Goal: Information Seeking & Learning: Learn about a topic

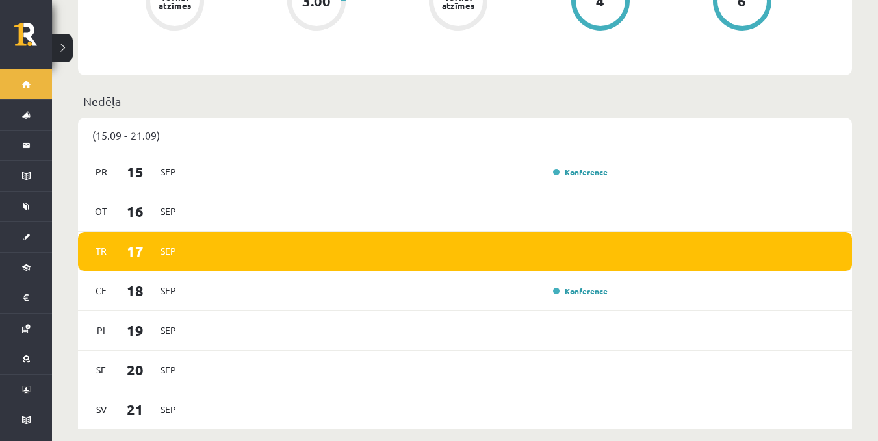
scroll to position [819, 0]
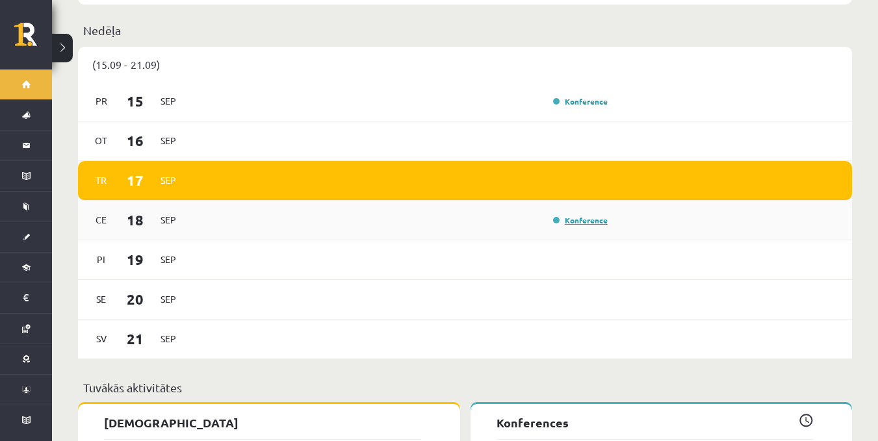
click at [555, 215] on link "Konference" at bounding box center [580, 220] width 55 height 10
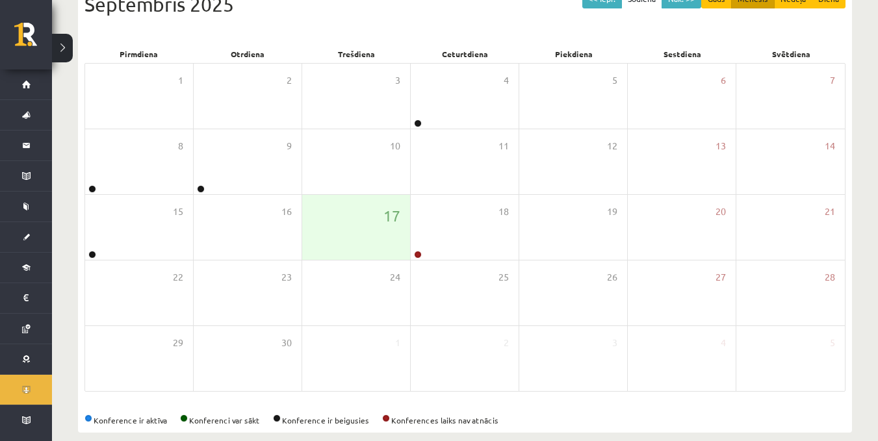
scroll to position [180, 0]
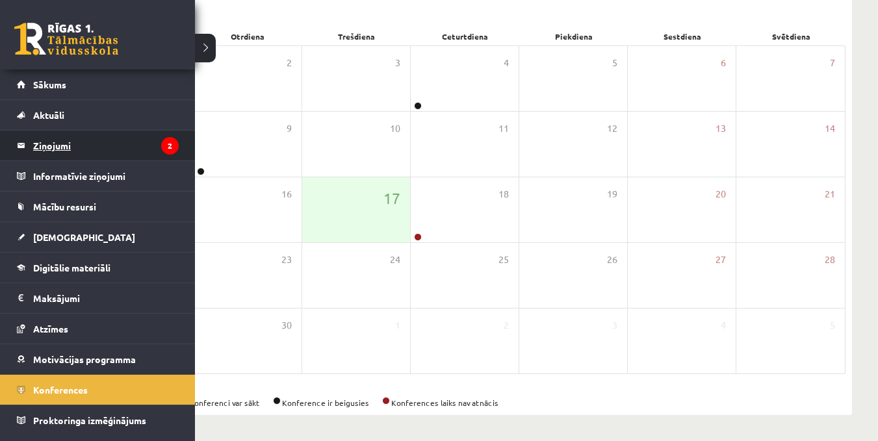
click at [109, 144] on legend "Ziņojumi 2" at bounding box center [106, 146] width 146 height 30
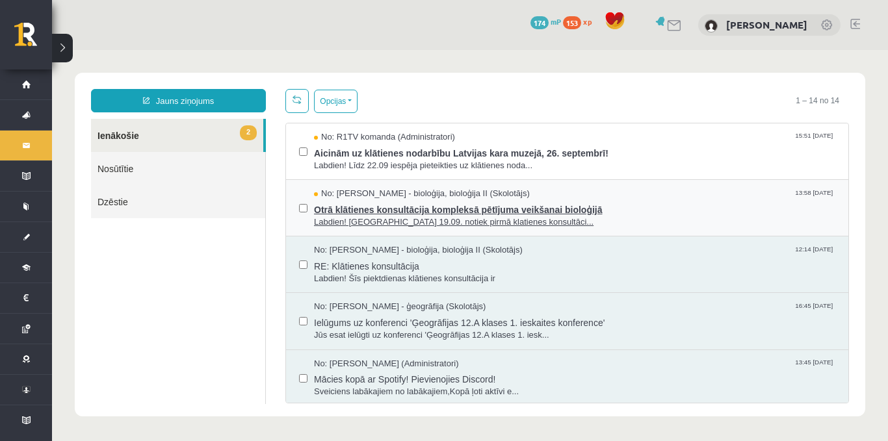
click at [581, 215] on span "Otrā klātienes konsultācija kompleksā pētījuma veikšanai bioloģijā" at bounding box center [574, 208] width 521 height 16
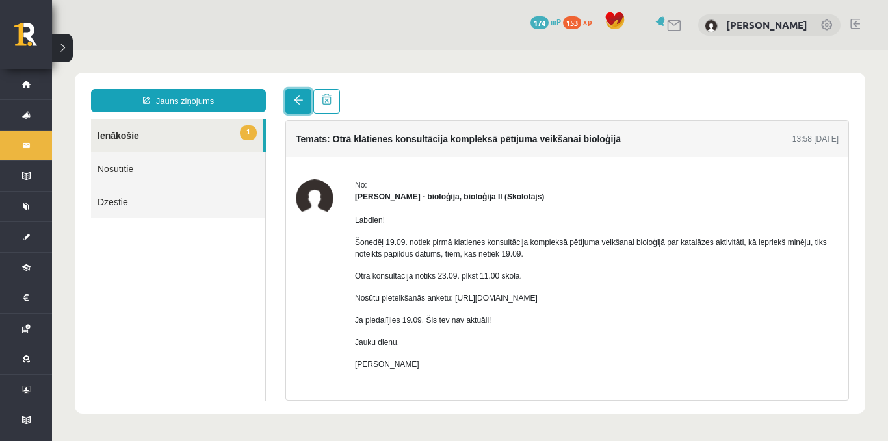
click at [296, 92] on link at bounding box center [298, 101] width 26 height 25
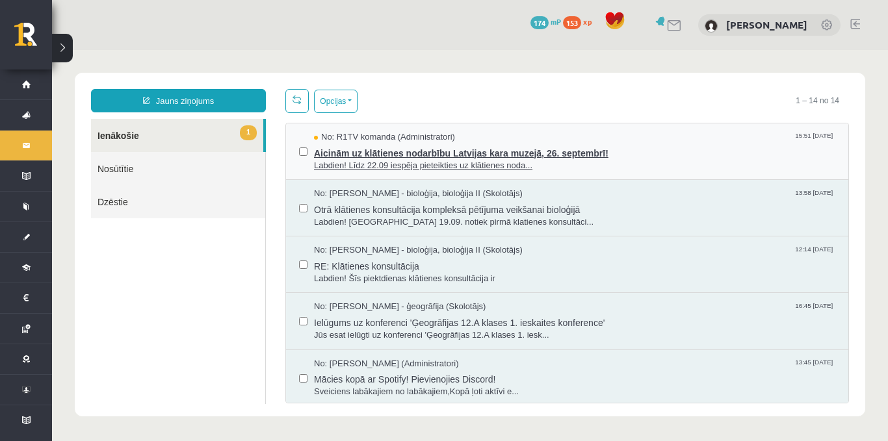
click at [419, 150] on span "Aicinām uz klātienes nodarbību Latvijas kara muzejā, 26. septembrī!" at bounding box center [574, 152] width 521 height 16
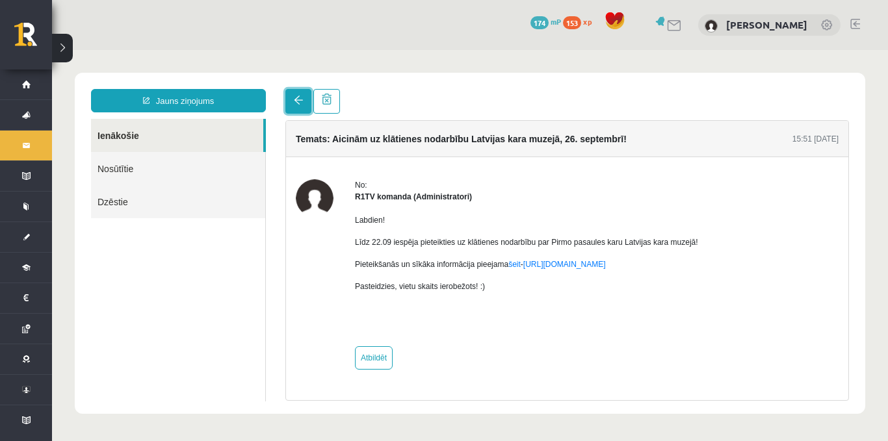
click at [300, 107] on link at bounding box center [298, 101] width 26 height 25
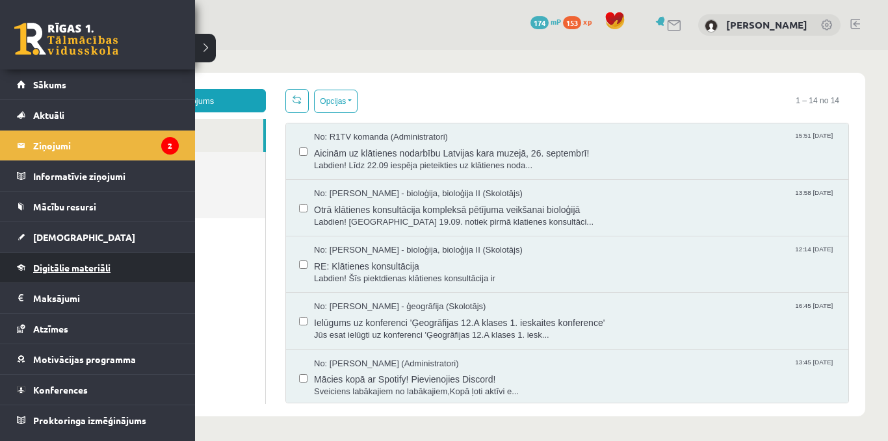
click at [96, 262] on link "Digitālie materiāli" at bounding box center [98, 268] width 162 height 30
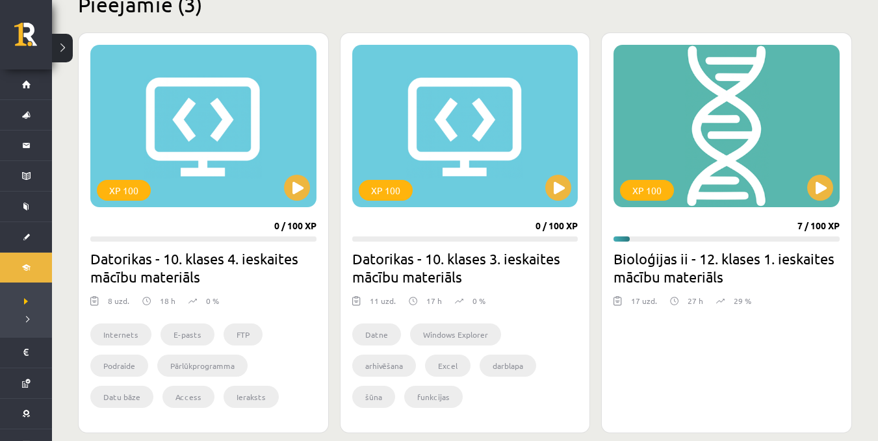
scroll to position [330, 0]
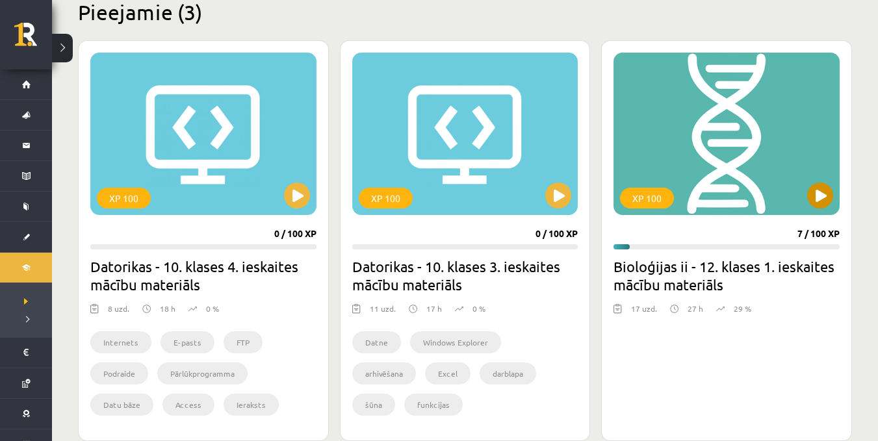
click at [730, 136] on div "XP 100" at bounding box center [727, 134] width 226 height 163
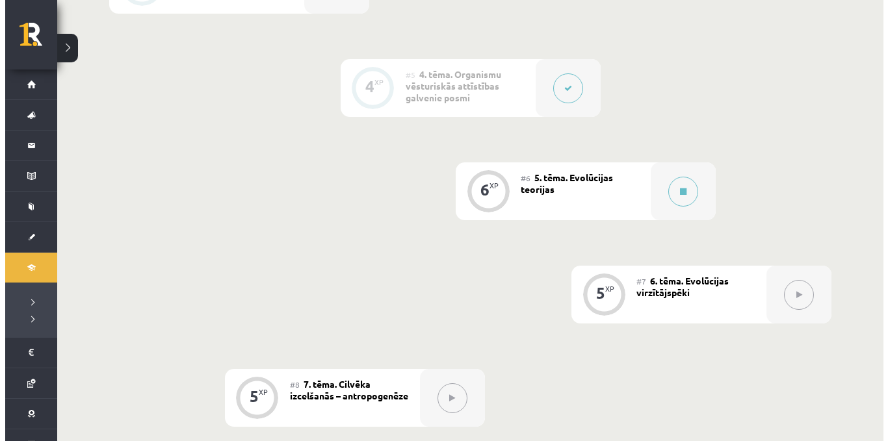
scroll to position [669, 0]
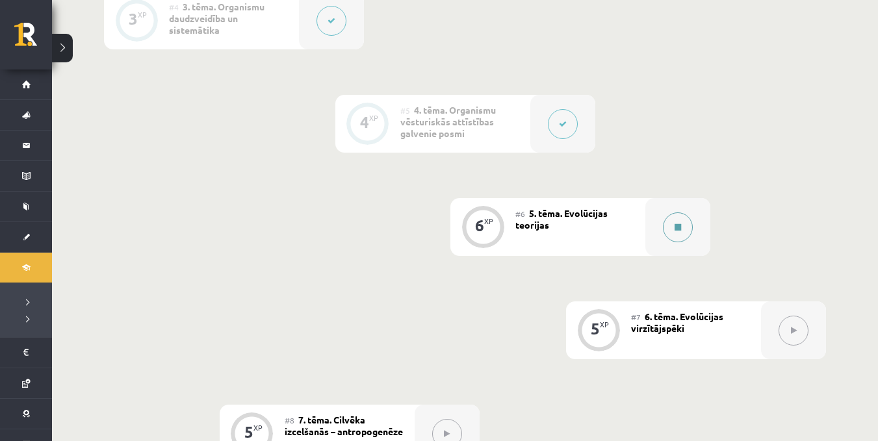
click at [676, 231] on button at bounding box center [678, 228] width 30 height 30
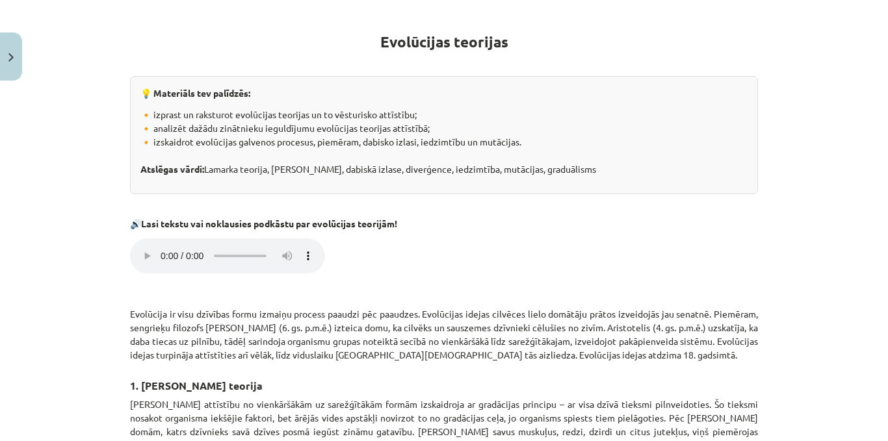
scroll to position [216, 0]
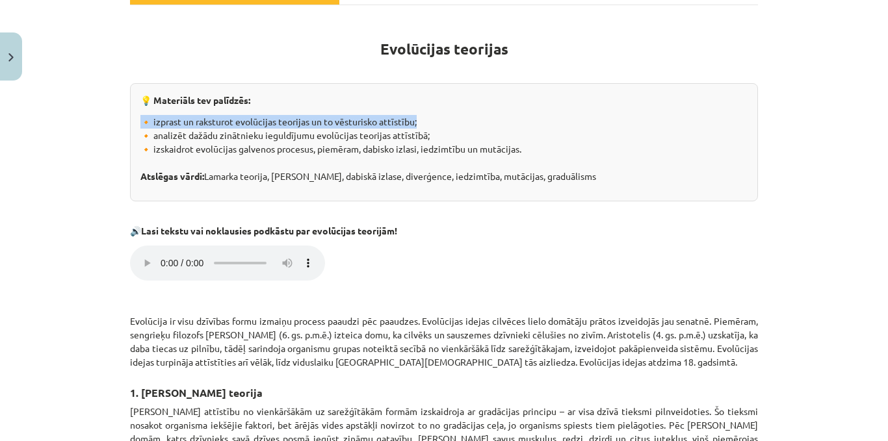
drag, startPoint x: 875, startPoint y: 86, endPoint x: 867, endPoint y: 127, distance: 41.8
click at [867, 127] on div "Mācību tēma: Bioloģijas ii - 12. klases 1. ieskaites mācību materiāls #6 5. tēm…" at bounding box center [444, 220] width 888 height 441
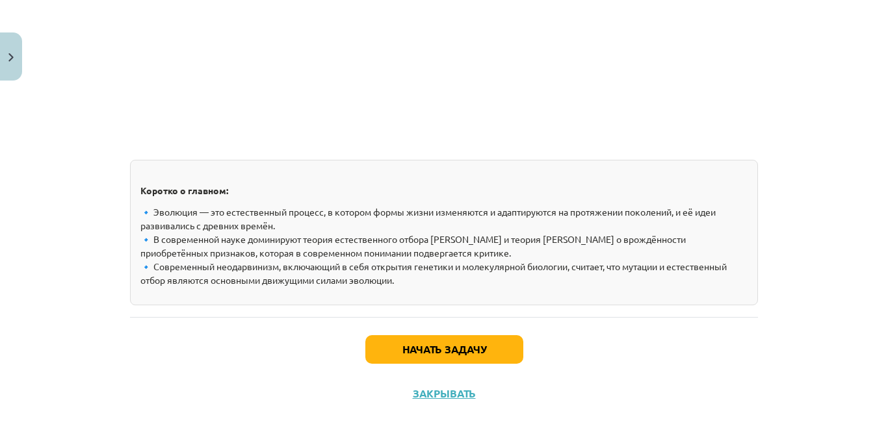
scroll to position [1979, 0]
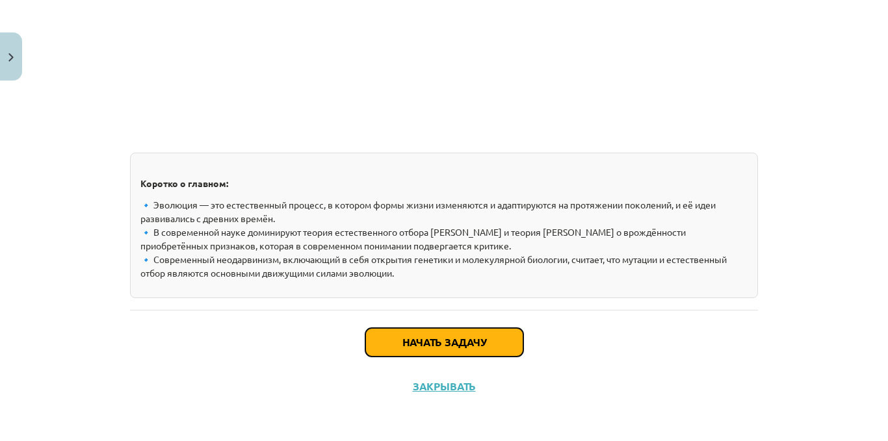
click at [497, 331] on button "Начать задачу" at bounding box center [444, 342] width 158 height 29
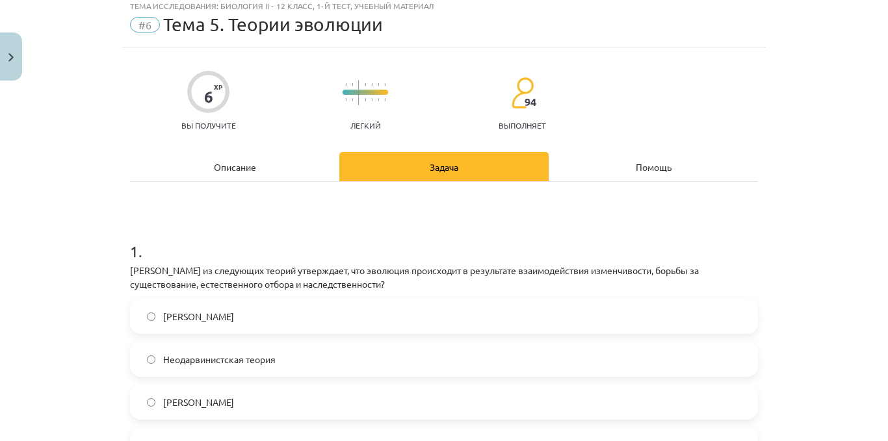
scroll to position [33, 0]
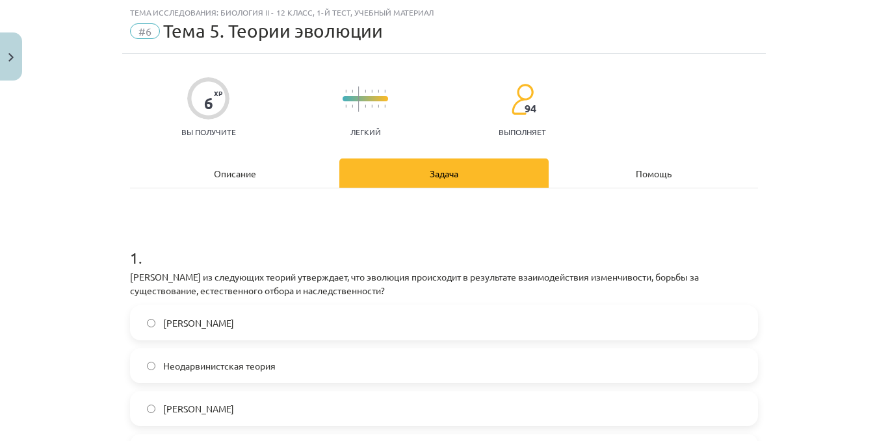
click at [339, 416] on label "Теория Дарвина" at bounding box center [444, 409] width 626 height 33
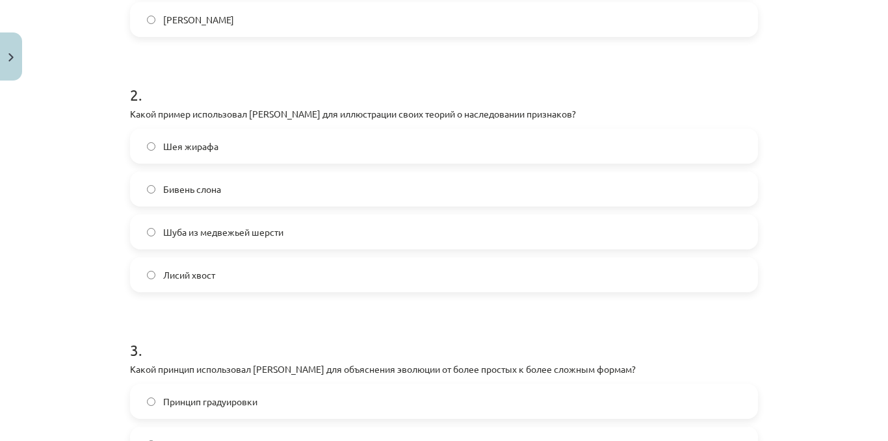
scroll to position [483, 0]
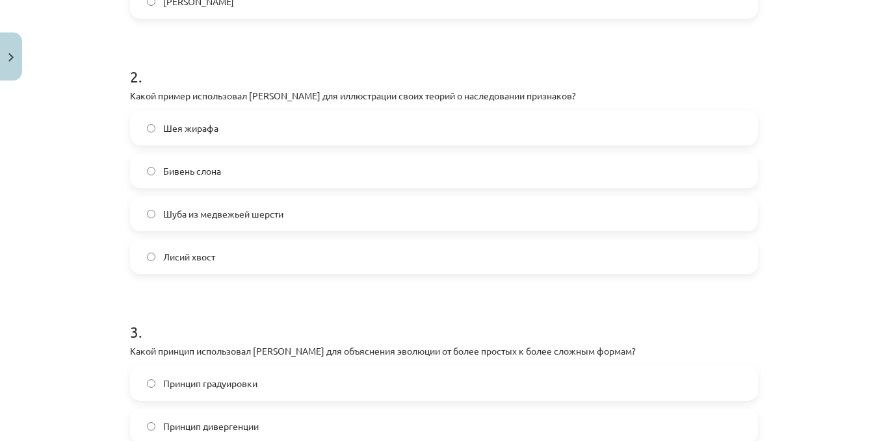
click at [485, 117] on label "Шея жирафа" at bounding box center [444, 128] width 626 height 33
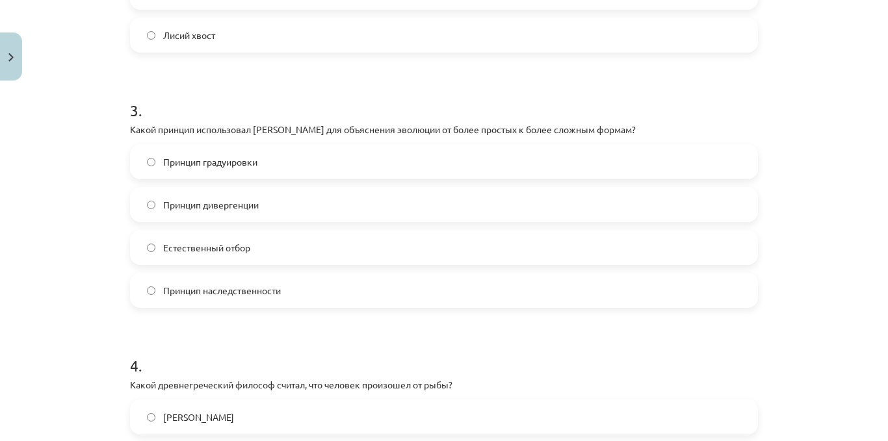
scroll to position [720, 0]
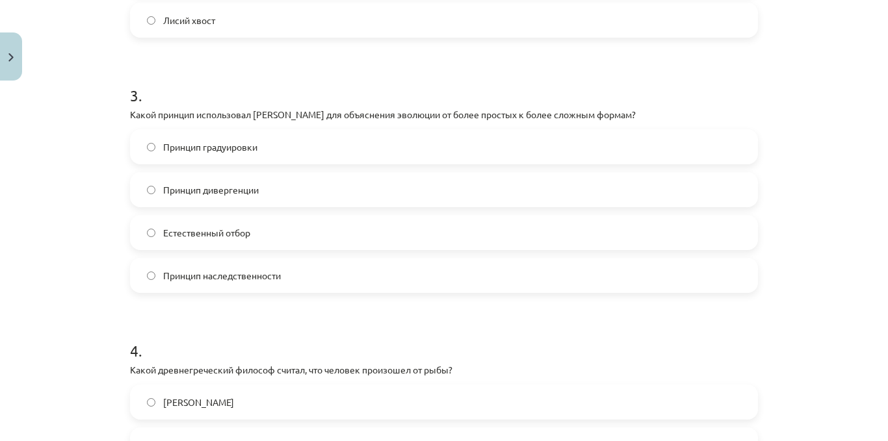
drag, startPoint x: 650, startPoint y: 272, endPoint x: 750, endPoint y: 231, distance: 108.4
click at [650, 272] on label "Принцип наследственности" at bounding box center [444, 275] width 626 height 33
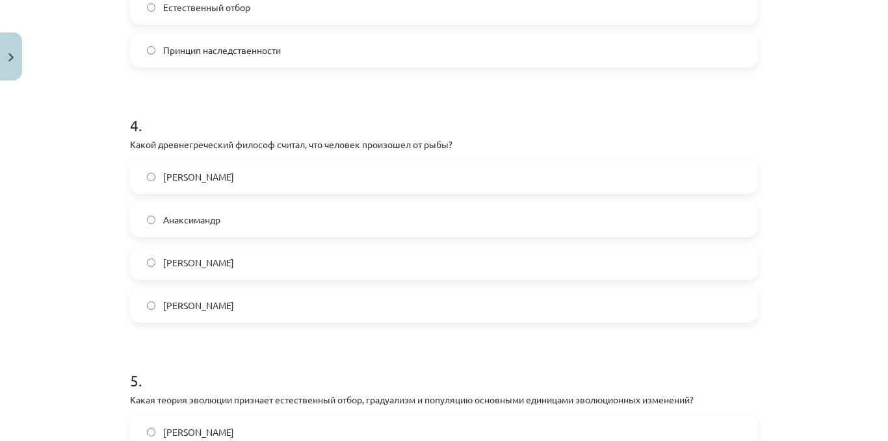
scroll to position [960, 0]
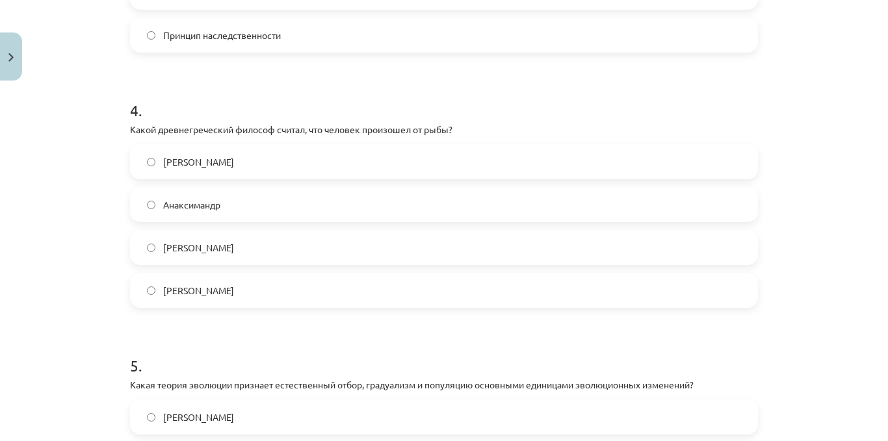
click at [487, 248] on label "Аристотель" at bounding box center [444, 247] width 626 height 33
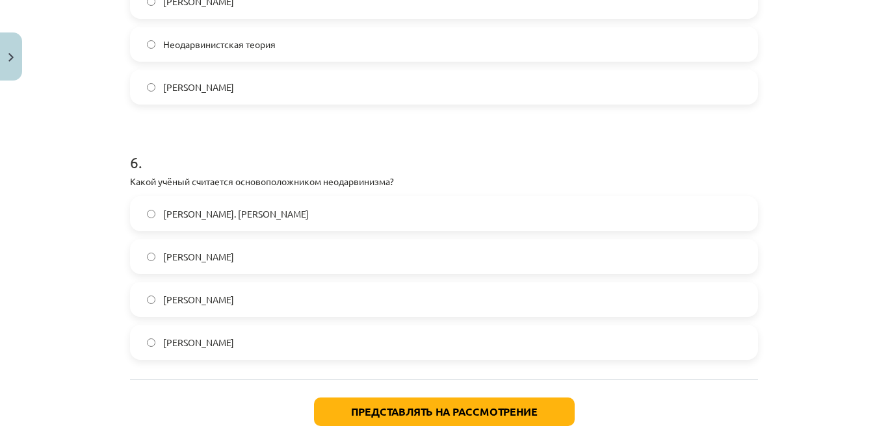
scroll to position [1416, 0]
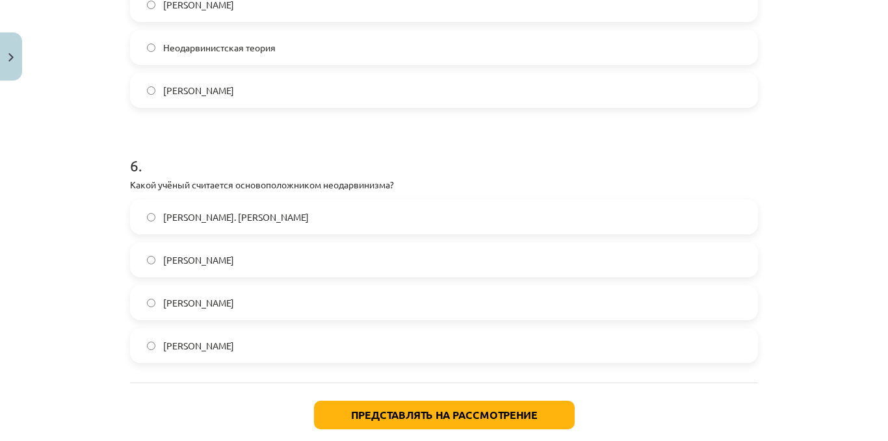
click at [487, 228] on label "А. Вайсман" at bounding box center [444, 217] width 626 height 33
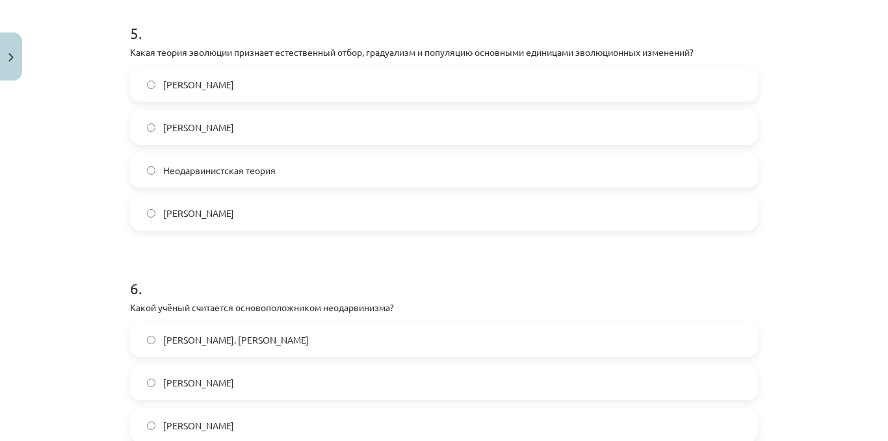
scroll to position [1311, 0]
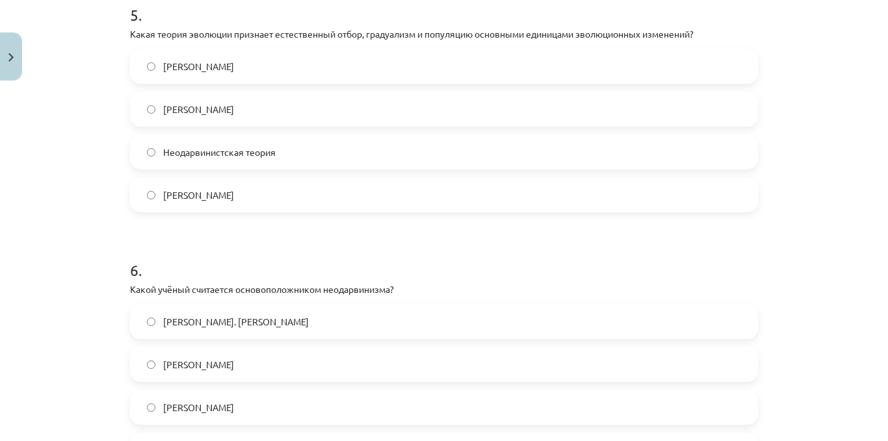
click at [795, 75] on div "Тема исследования: Биология II - 12 класс, 1-й тест, учебный материал #6 Тема 5…" at bounding box center [444, 220] width 888 height 441
click at [853, 255] on div "Тема исследования: Биология II - 12 класс, 1-й тест, учебный материал #6 Тема 5…" at bounding box center [444, 220] width 888 height 441
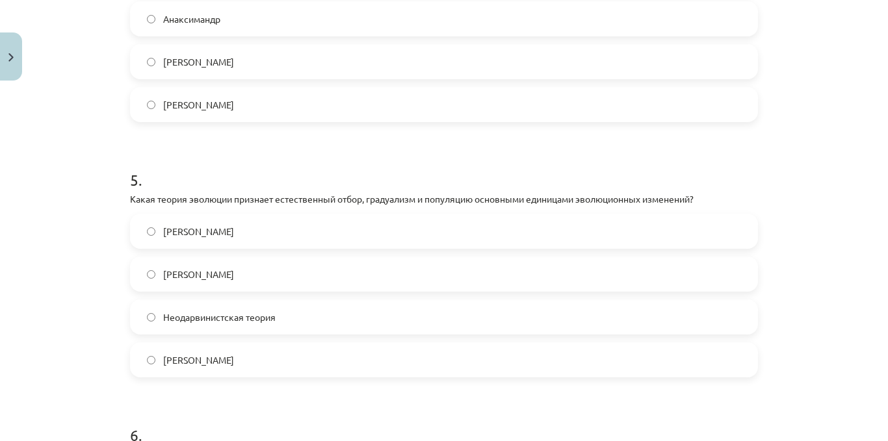
scroll to position [1155, 0]
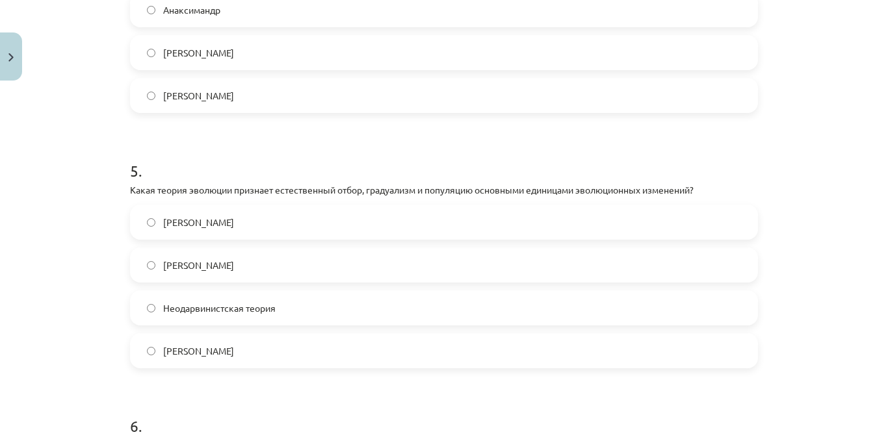
click at [666, 310] on label "Неодарвинистская теория" at bounding box center [444, 308] width 626 height 33
drag, startPoint x: 877, startPoint y: 314, endPoint x: 877, endPoint y: 300, distance: 14.3
click at [877, 300] on div "Тема исследования: Биология II - 12 класс, 1-й тест, учебный материал #6 Тема 5…" at bounding box center [444, 220] width 888 height 441
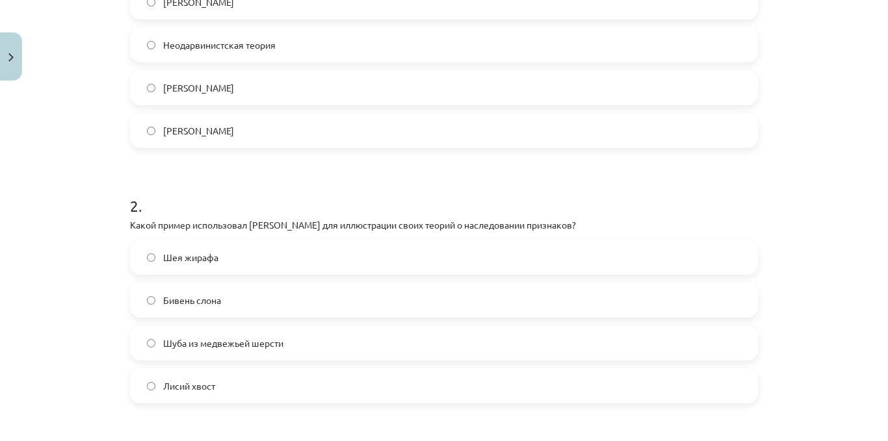
scroll to position [60, 0]
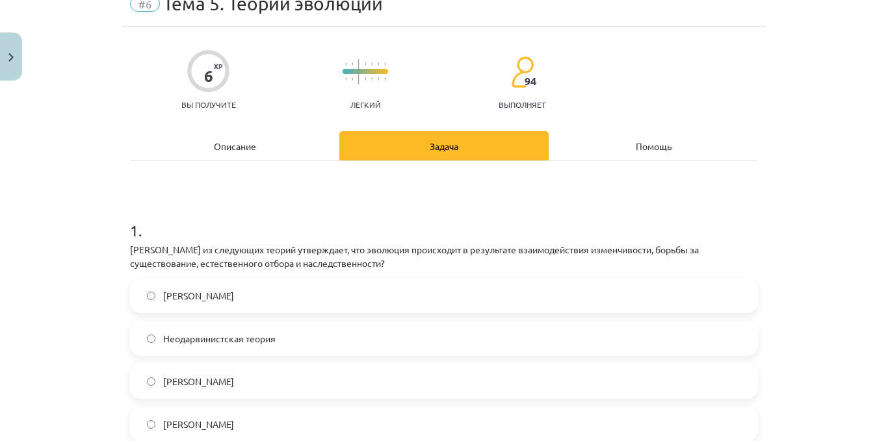
click at [260, 144] on div "Описание" at bounding box center [234, 145] width 209 height 29
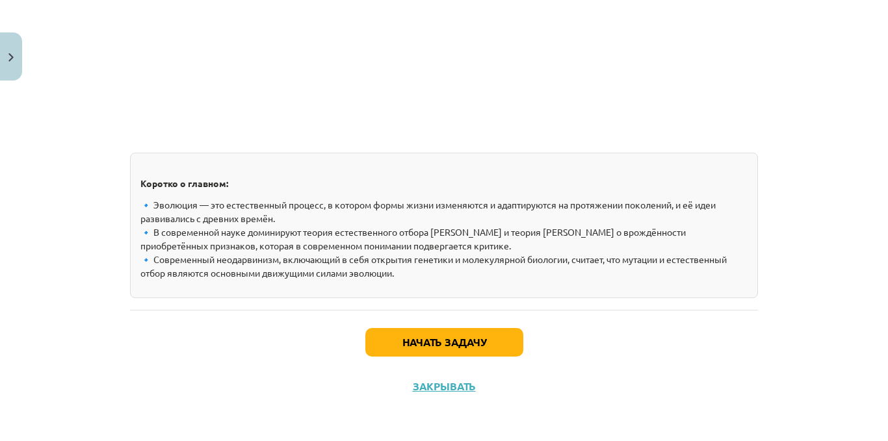
scroll to position [1979, 0]
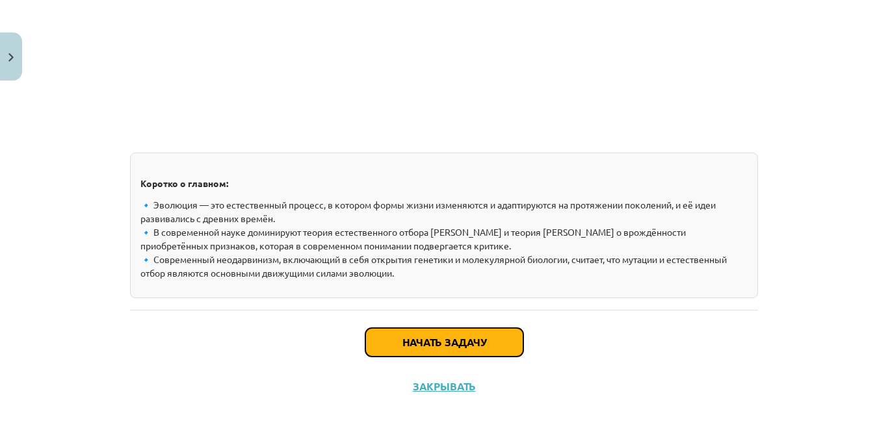
click at [512, 345] on button "Начать задачу" at bounding box center [444, 342] width 158 height 29
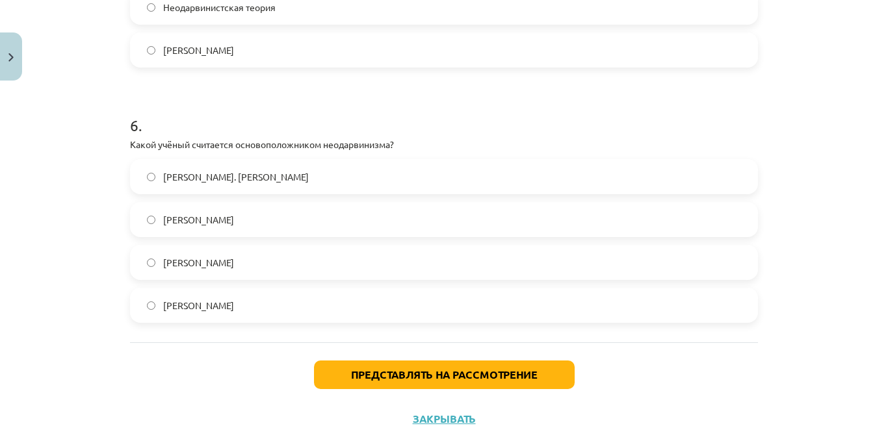
scroll to position [1489, 0]
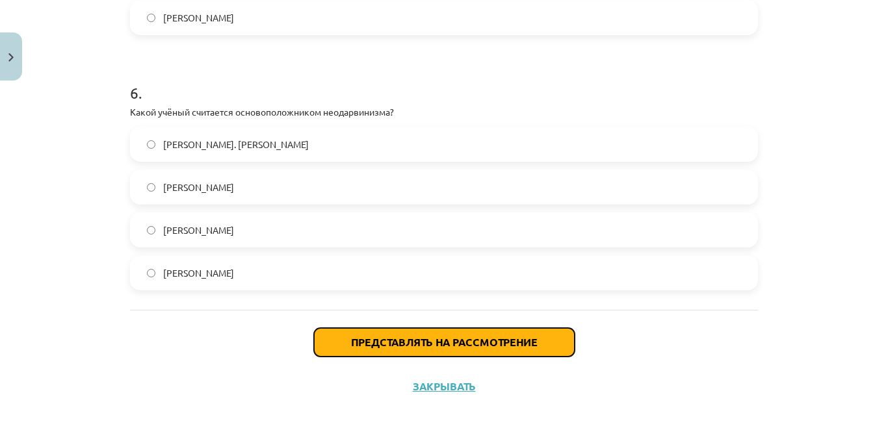
click at [532, 334] on button "Представлять на рассмотрение" at bounding box center [444, 342] width 261 height 29
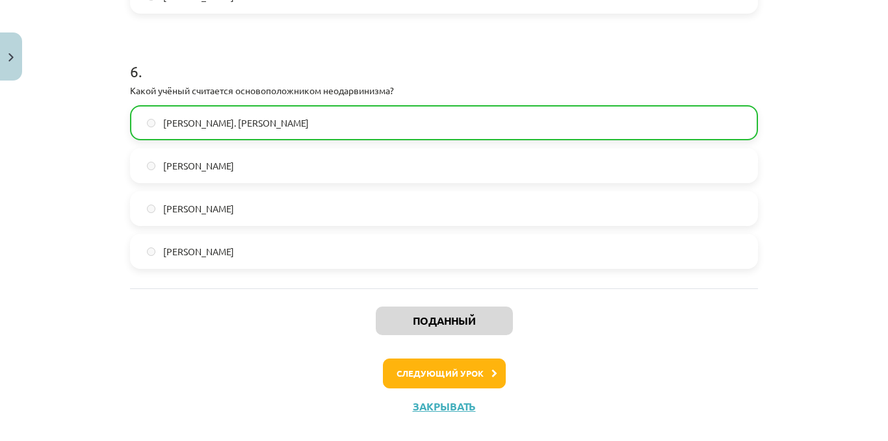
scroll to position [1531, 0]
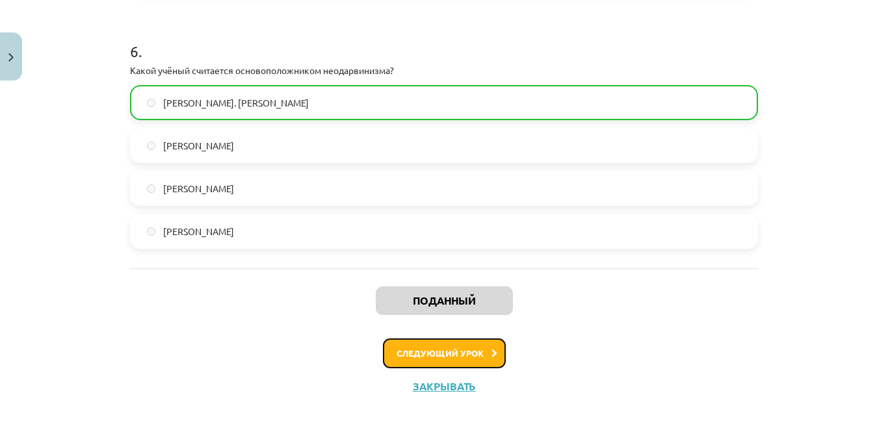
click at [453, 343] on button "Следующий урок" at bounding box center [444, 354] width 123 height 30
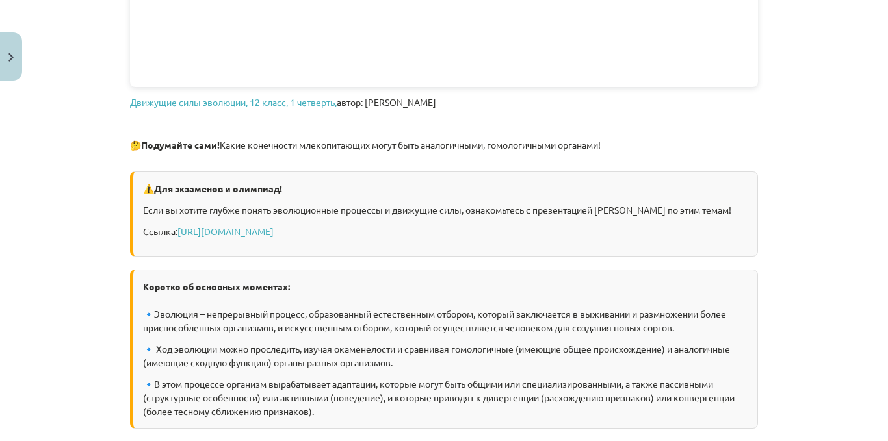
scroll to position [798, 0]
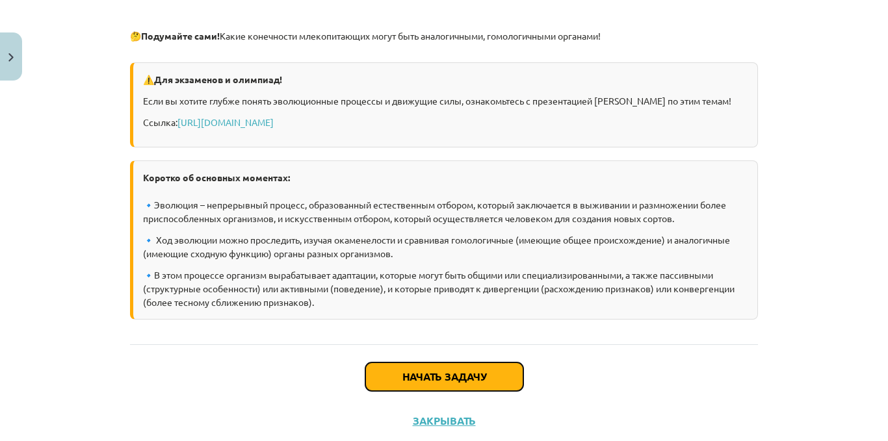
click at [424, 377] on font "Начать задачу" at bounding box center [444, 377] width 84 height 14
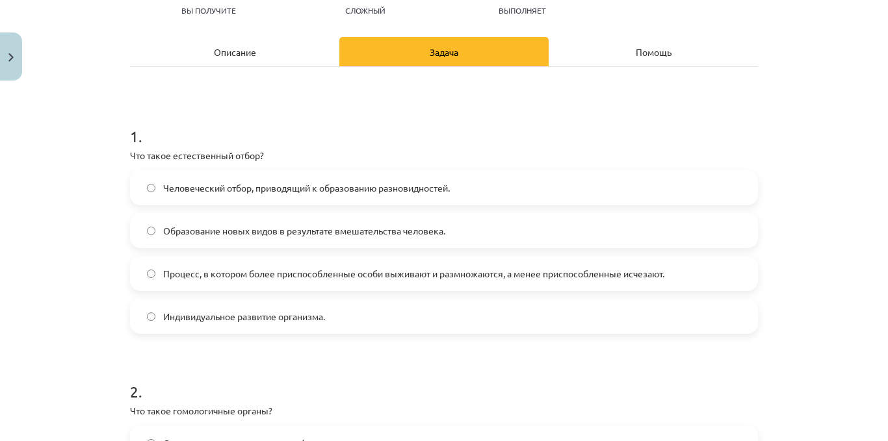
scroll to position [180, 0]
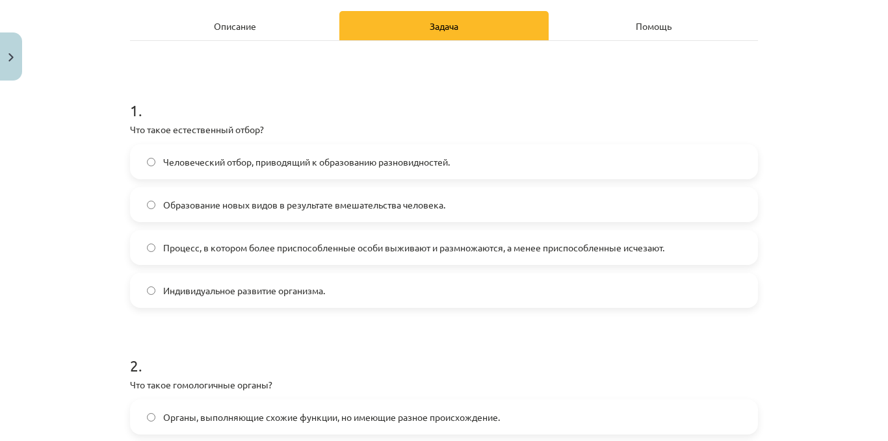
click at [635, 250] on font "Процесс, в котором более приспособленные особи выживают и размножаются, а менее…" at bounding box center [413, 248] width 501 height 12
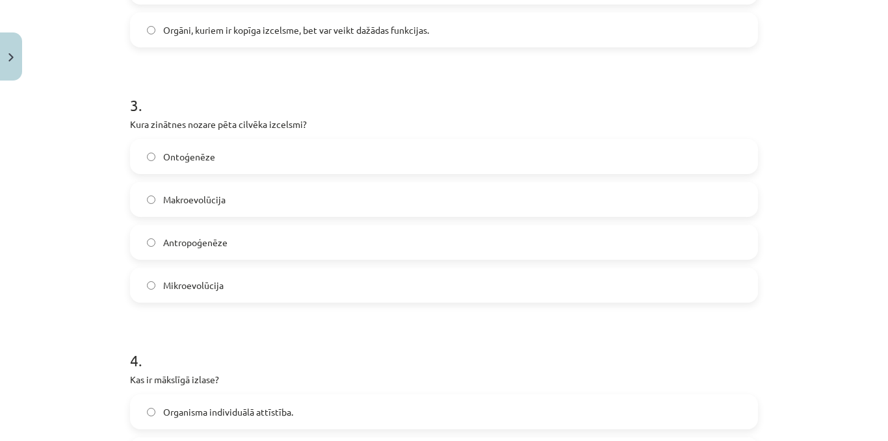
scroll to position [709, 0]
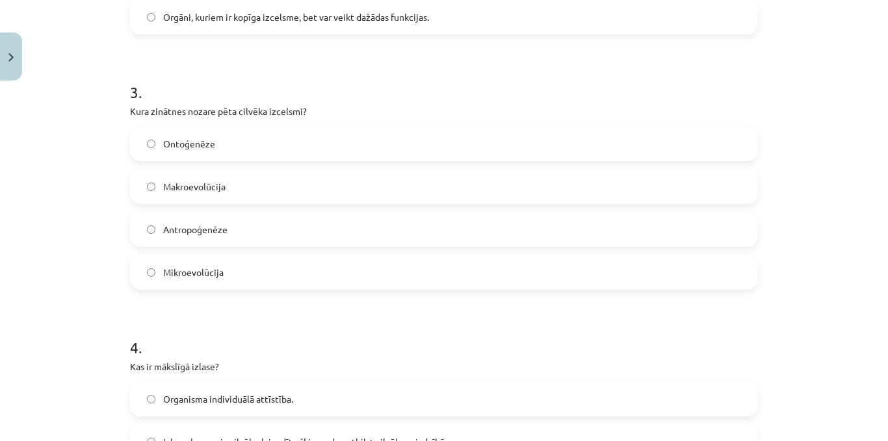
click at [312, 226] on label "Antropoģenēze" at bounding box center [444, 229] width 626 height 33
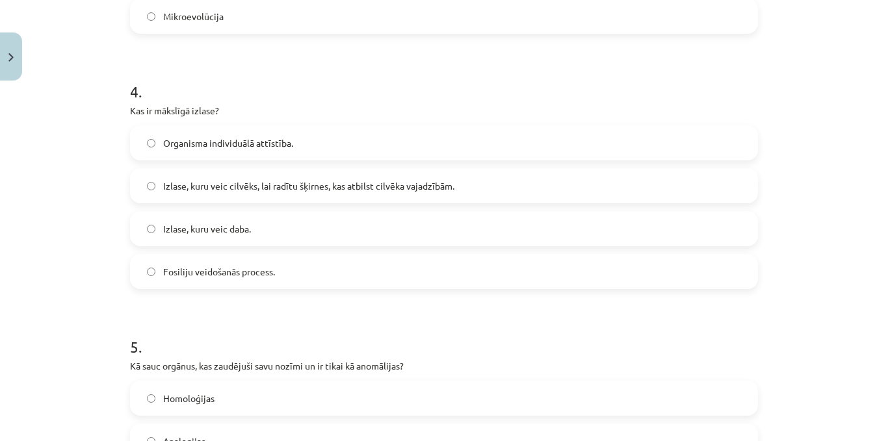
scroll to position [966, 0]
click at [382, 191] on span "Izlase, kuru veic cilvēks, lai radītu šķirnes, kas atbilst cilvēka vajadzībām." at bounding box center [308, 186] width 291 height 14
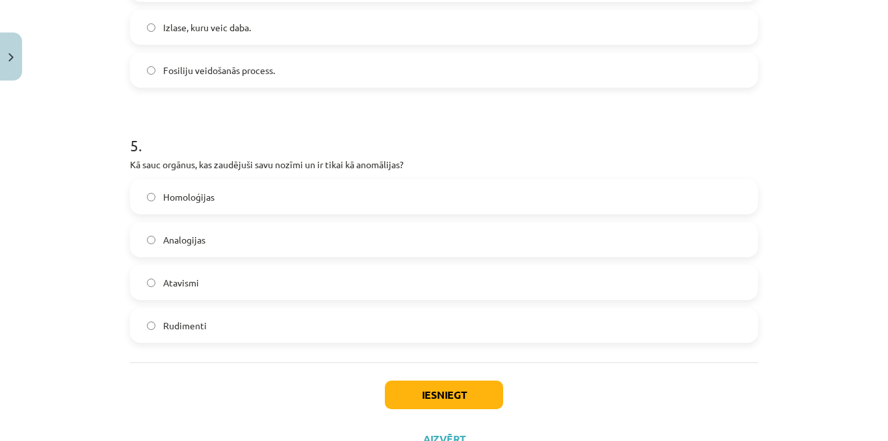
scroll to position [1220, 0]
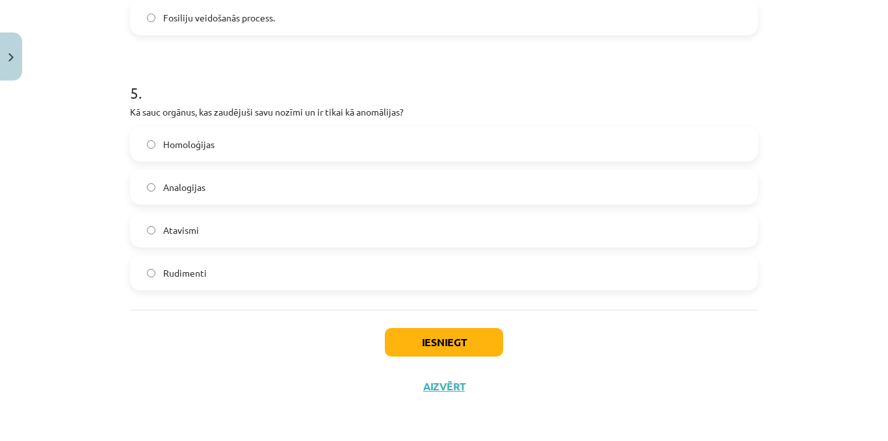
click at [277, 270] on label "Rudimenti" at bounding box center [444, 273] width 626 height 33
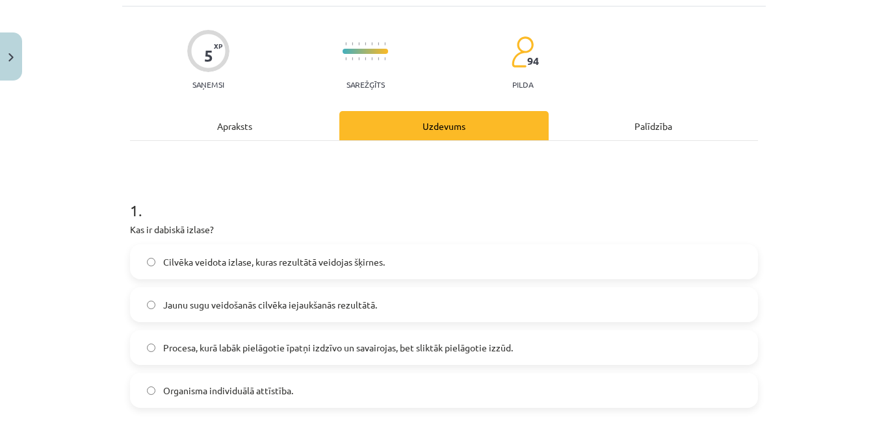
scroll to position [75, 0]
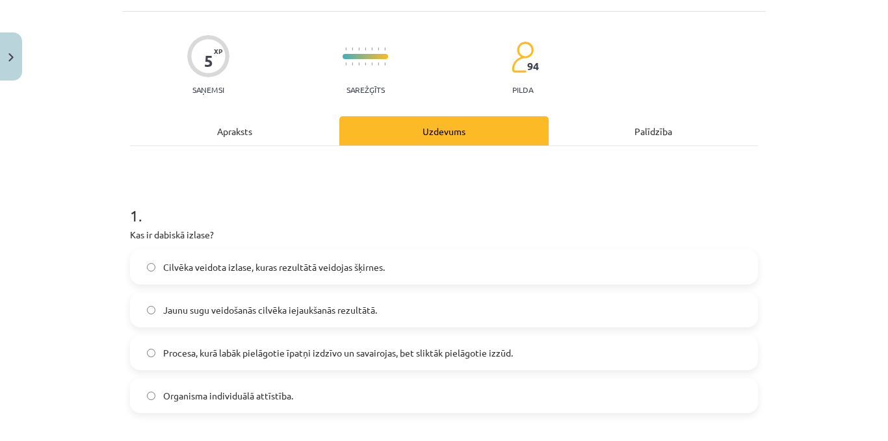
click at [215, 123] on div "Apraksts" at bounding box center [234, 130] width 209 height 29
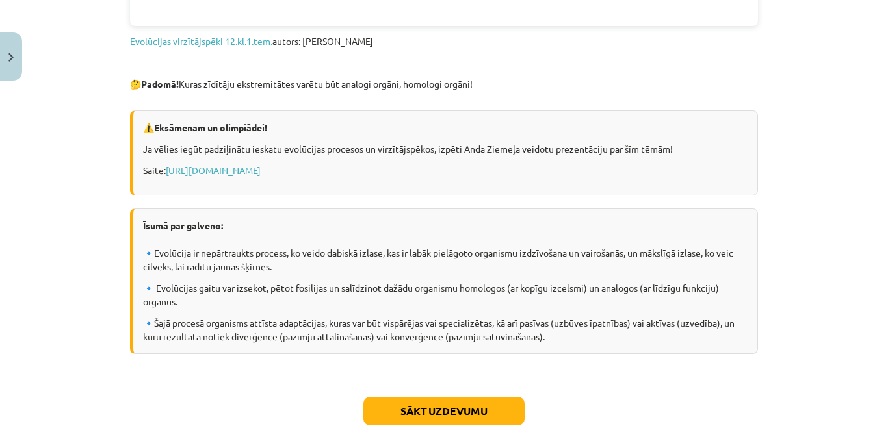
scroll to position [904, 0]
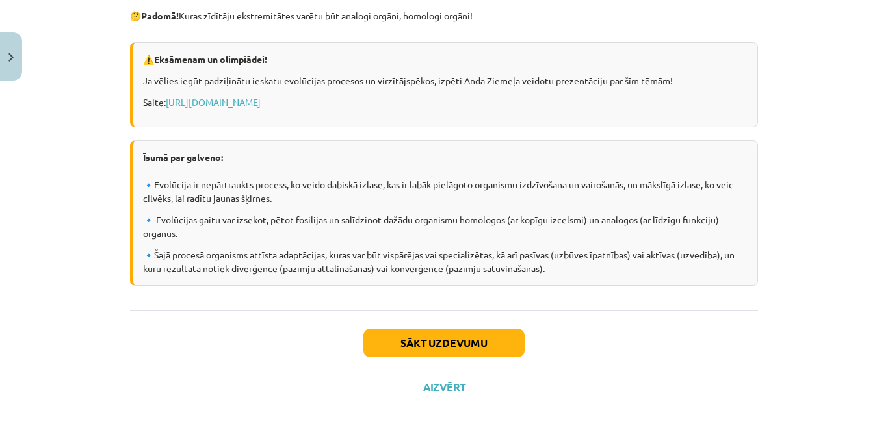
click at [479, 358] on div "Sākt uzdevumu Aizvērt" at bounding box center [444, 356] width 628 height 91
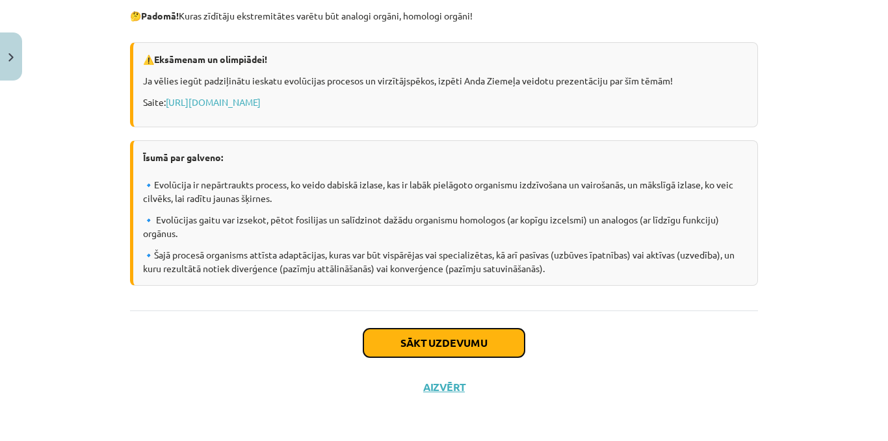
click at [479, 354] on button "Sākt uzdevumu" at bounding box center [443, 343] width 161 height 29
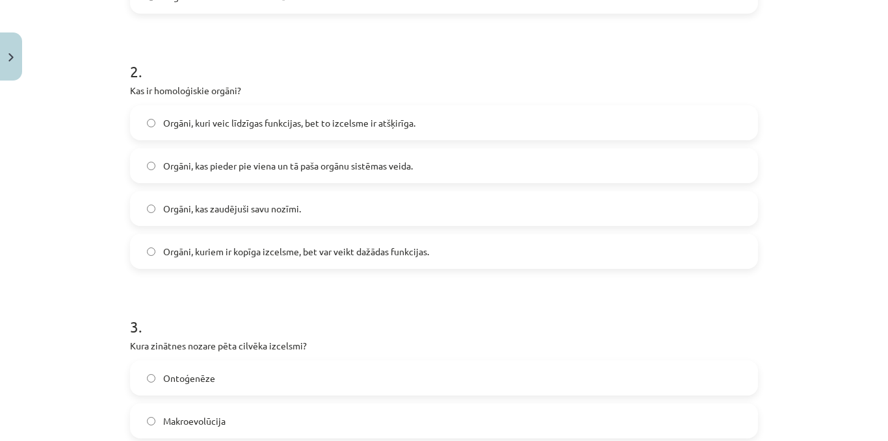
scroll to position [477, 0]
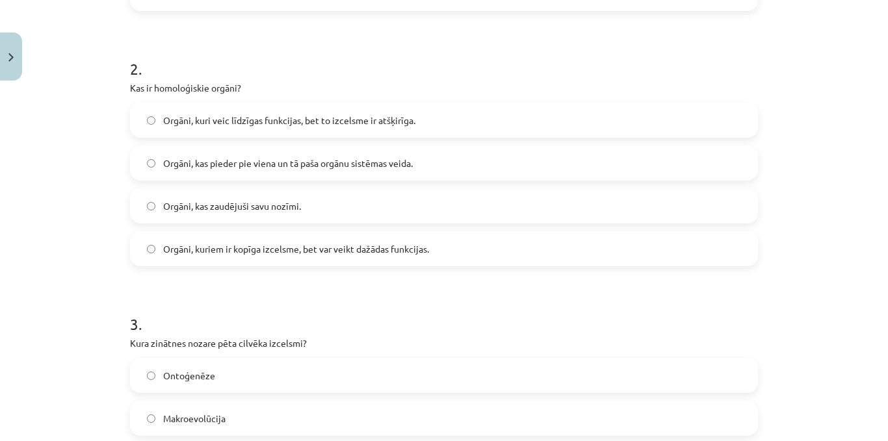
click at [362, 168] on span "Orgāni, kas pieder pie viena un tā paša orgānu sistēmas veida." at bounding box center [288, 164] width 250 height 14
click at [425, 251] on span "Orgāni, kuriem ir kopīga izcelsme, bet var veikt dažādas funkcijas." at bounding box center [296, 250] width 266 height 14
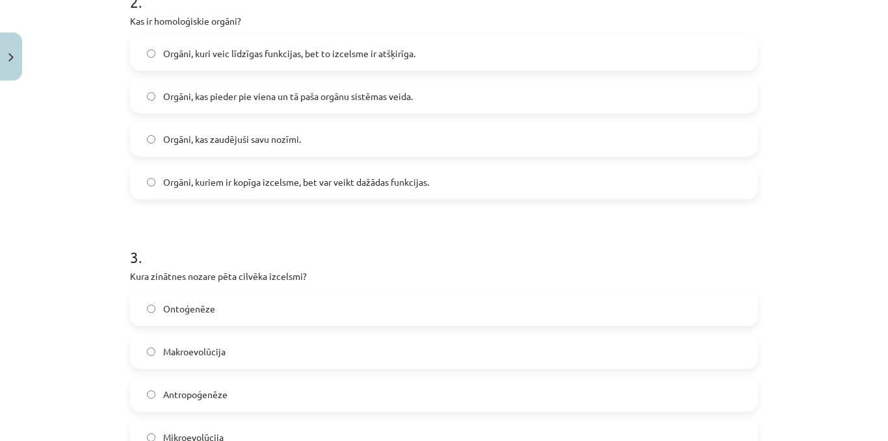
scroll to position [1220, 0]
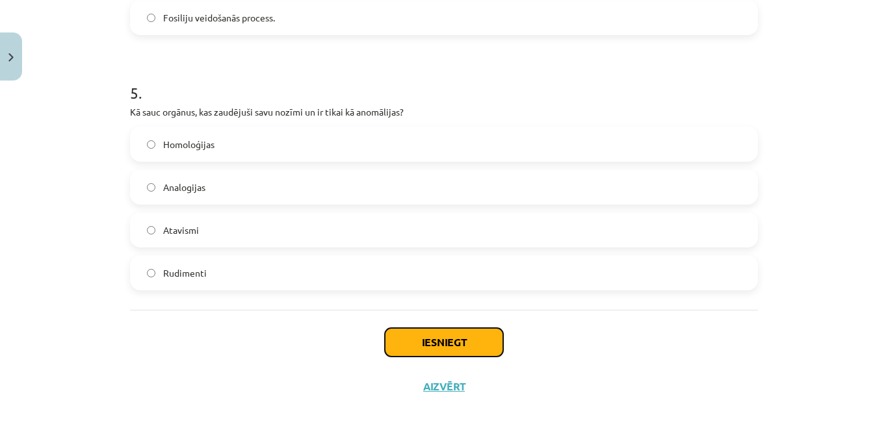
click at [453, 349] on button "Iesniegt" at bounding box center [444, 342] width 118 height 29
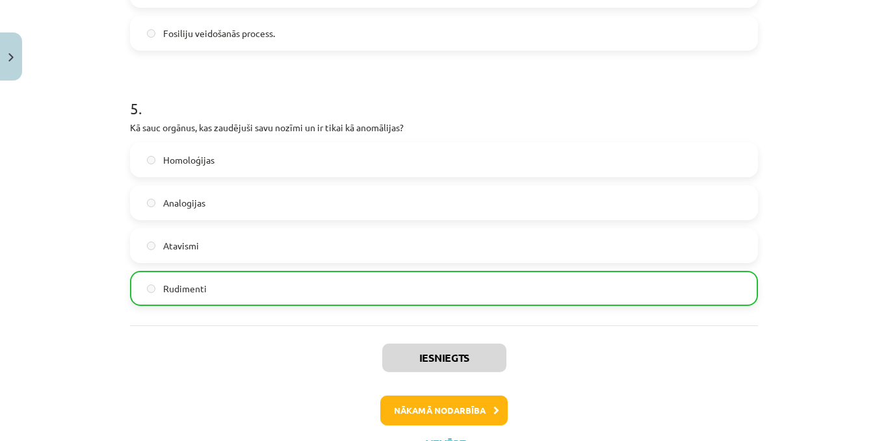
scroll to position [1261, 0]
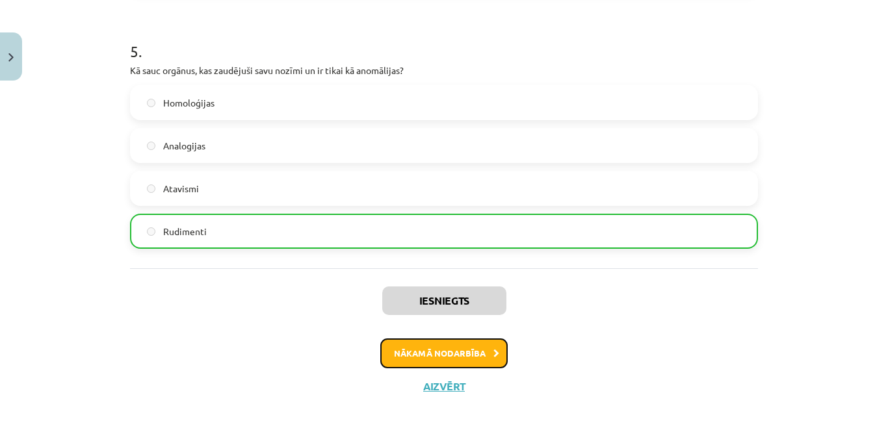
click at [467, 349] on button "Nākamā nodarbība" at bounding box center [443, 354] width 127 height 30
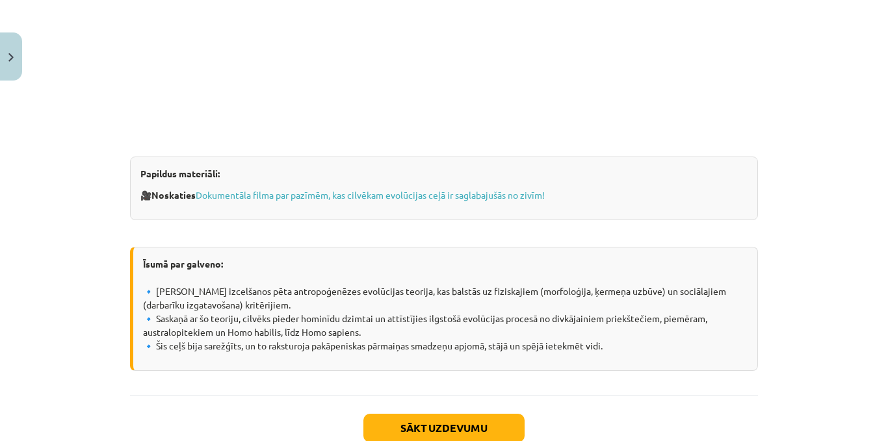
scroll to position [1152, 0]
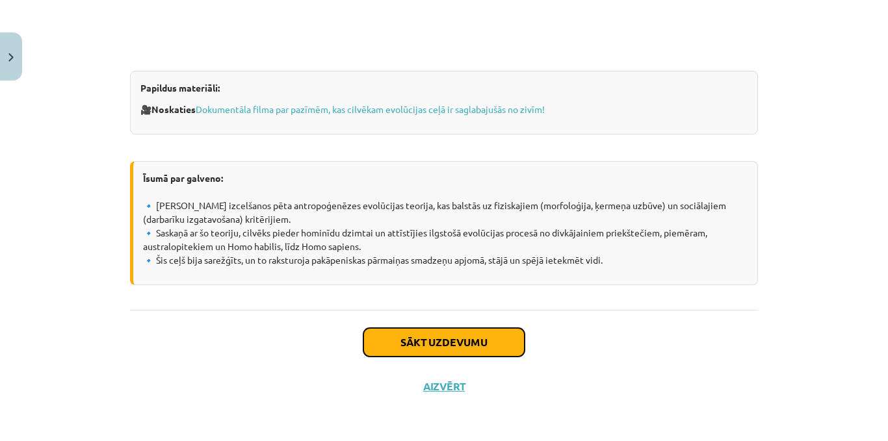
click at [439, 334] on button "Sākt uzdevumu" at bounding box center [443, 342] width 161 height 29
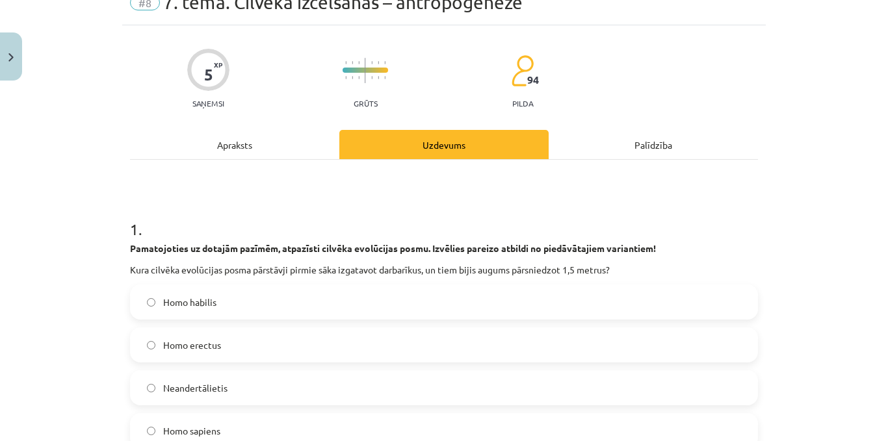
scroll to position [33, 0]
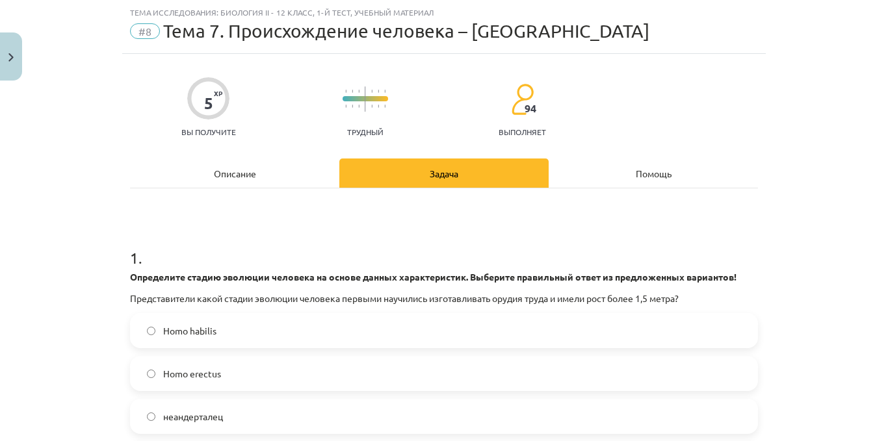
click at [267, 183] on div "Описание" at bounding box center [234, 173] width 209 height 29
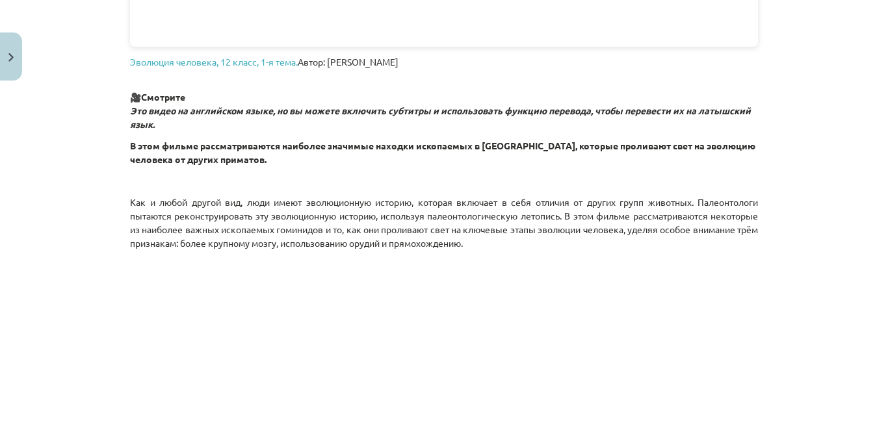
scroll to position [1160, 0]
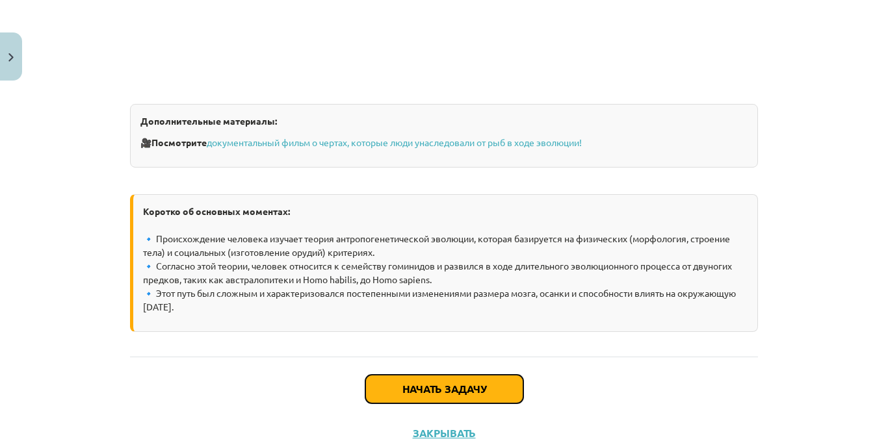
click at [503, 385] on button "Начать задачу" at bounding box center [444, 389] width 158 height 29
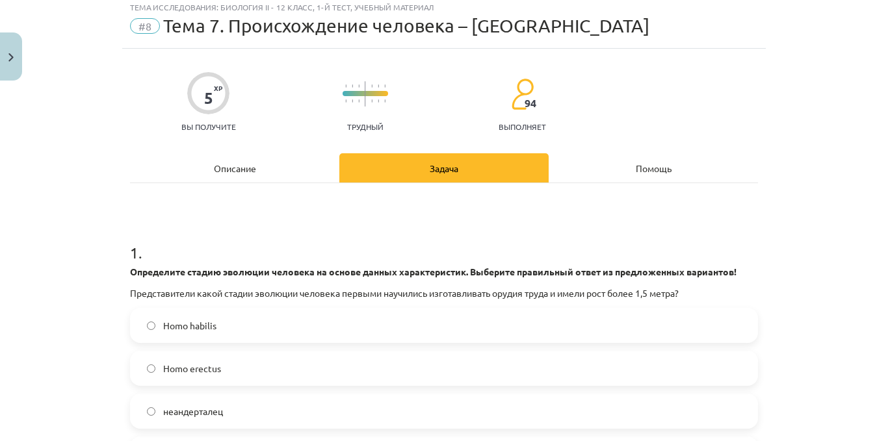
scroll to position [33, 0]
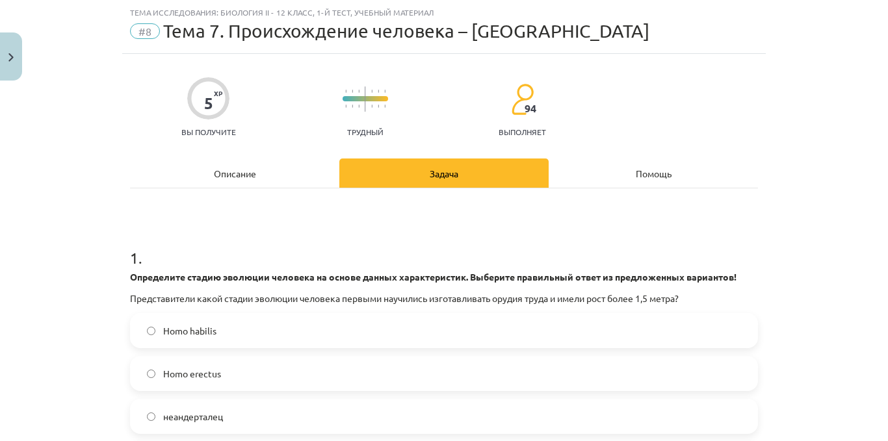
click at [329, 371] on label "Homo erectus" at bounding box center [444, 374] width 626 height 33
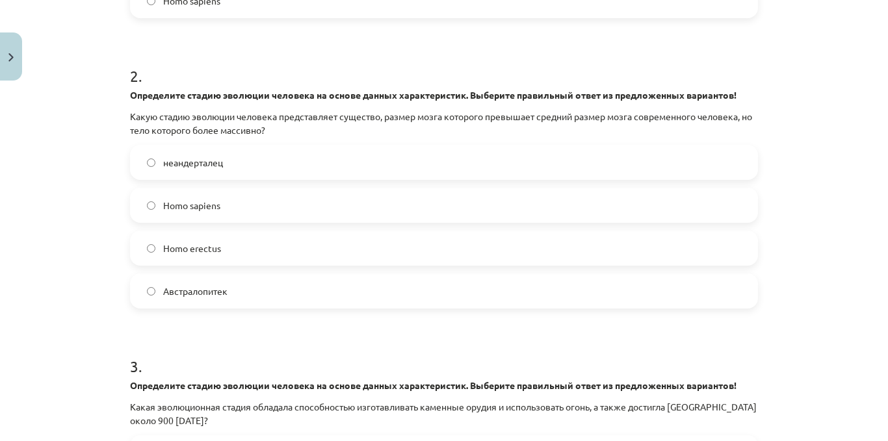
scroll to position [0, 0]
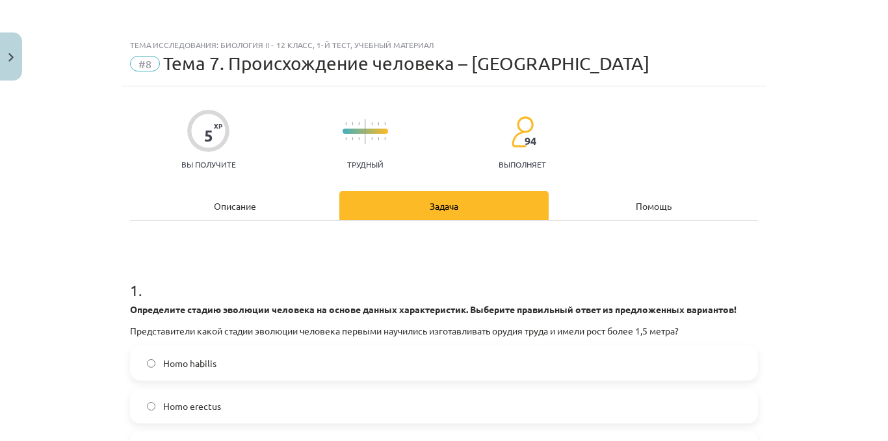
click at [230, 213] on div "Описание" at bounding box center [234, 205] width 209 height 29
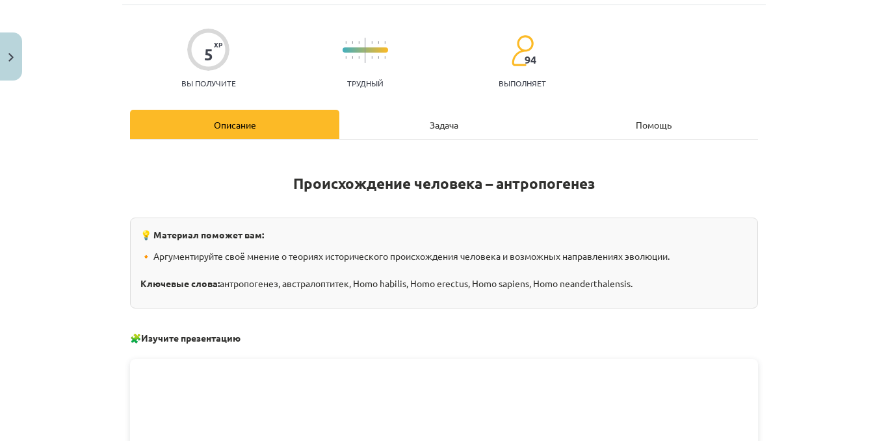
scroll to position [58, 0]
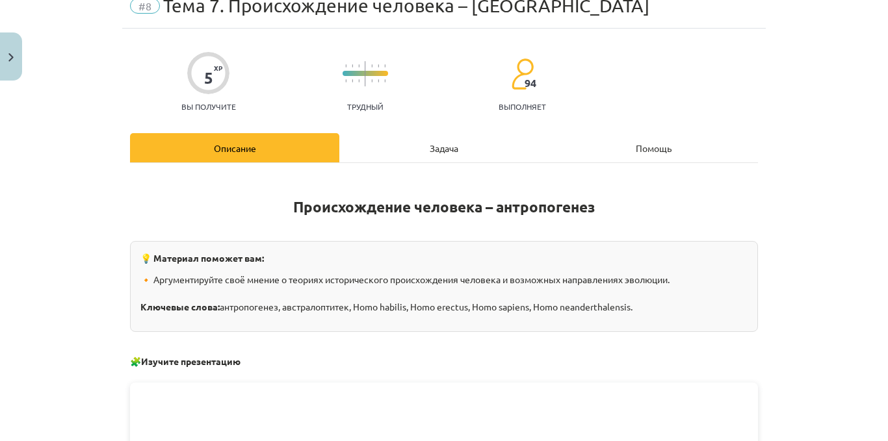
click at [403, 145] on div "Задача" at bounding box center [443, 147] width 209 height 29
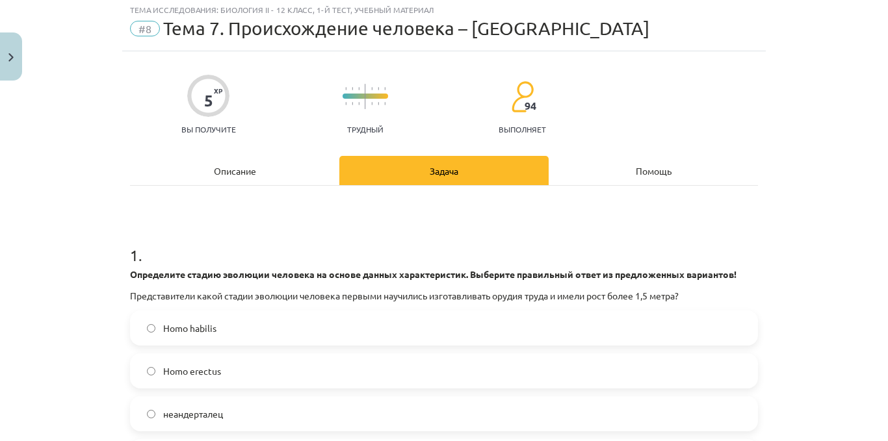
scroll to position [30, 0]
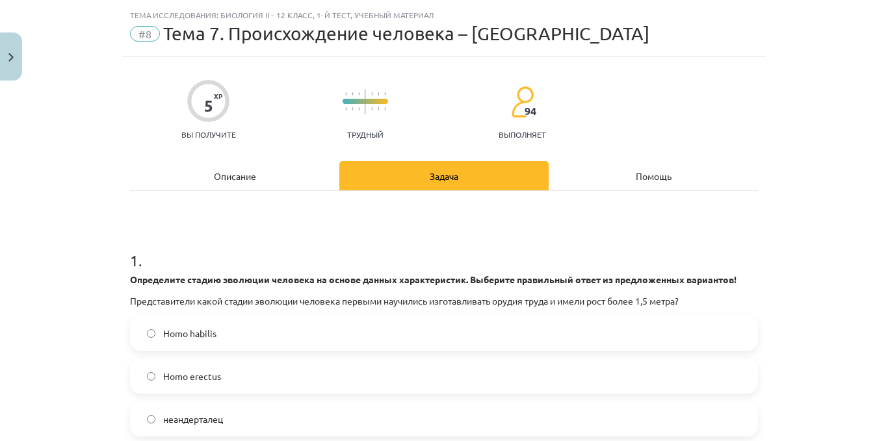
click at [214, 180] on font "Описание" at bounding box center [235, 176] width 42 height 12
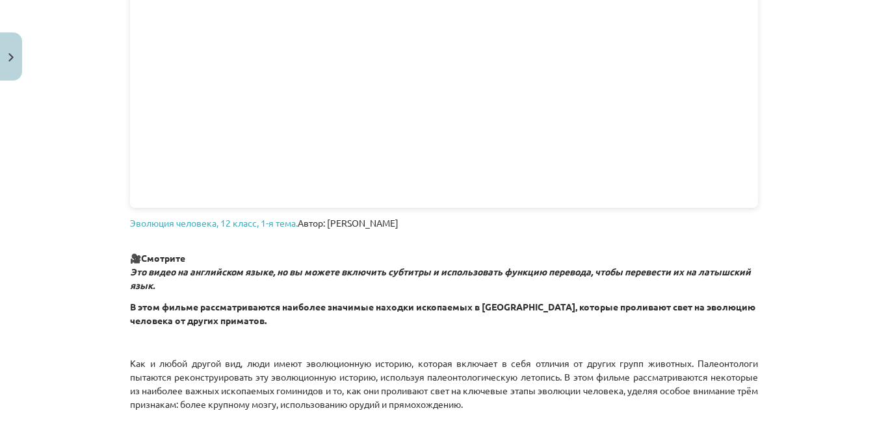
scroll to position [409, 0]
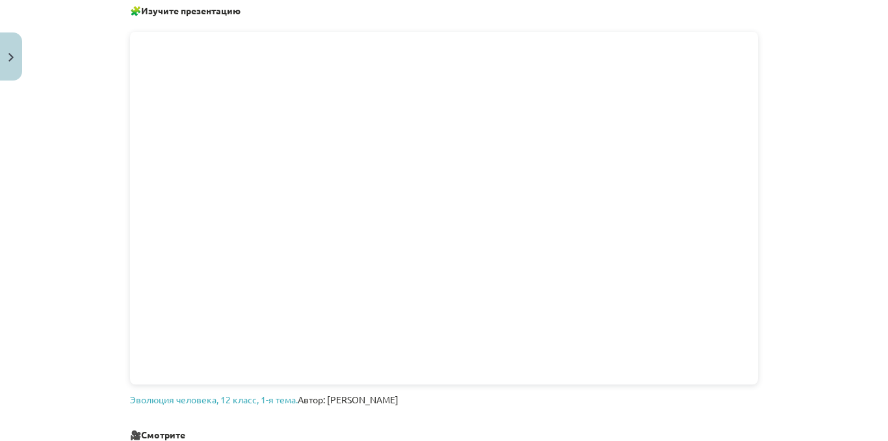
drag, startPoint x: 852, startPoint y: 158, endPoint x: 863, endPoint y: 155, distance: 12.0
click at [856, 158] on div "Тема исследования: Биология II - 12 класс, 1-й тест, учебный материал #8 Тема 7…" at bounding box center [444, 220] width 888 height 441
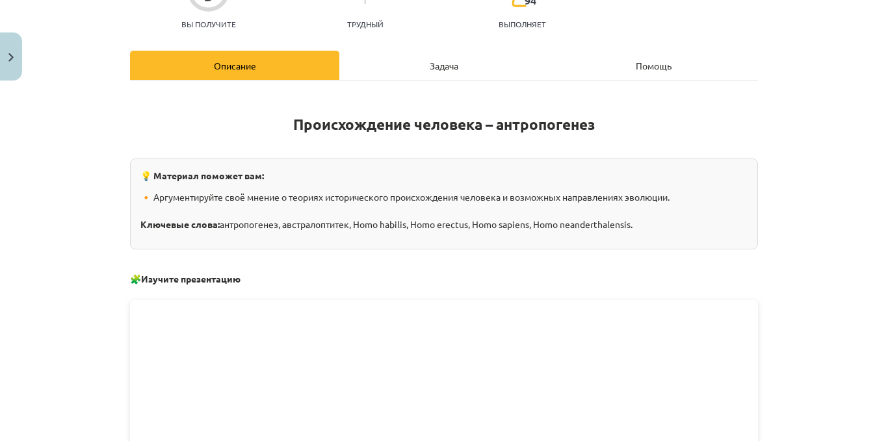
scroll to position [125, 0]
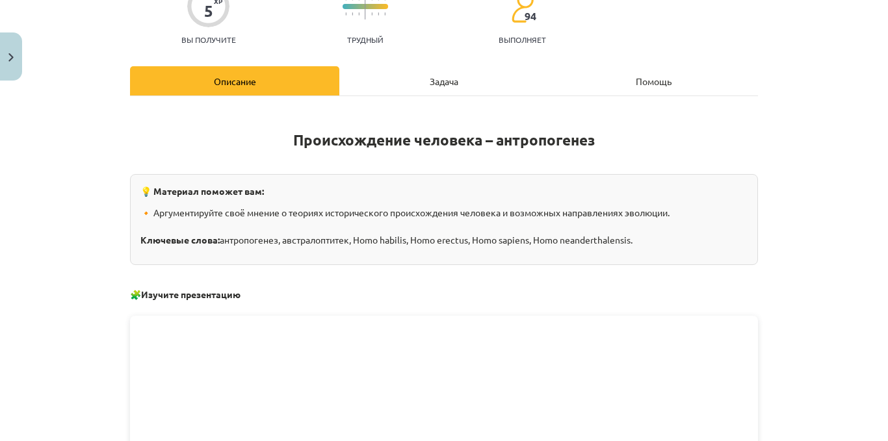
click at [449, 86] on font "Задача" at bounding box center [444, 81] width 29 height 12
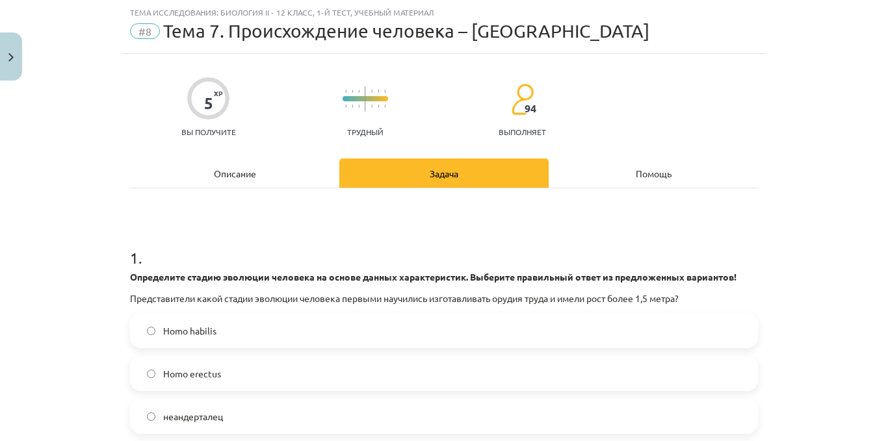
scroll to position [0, 0]
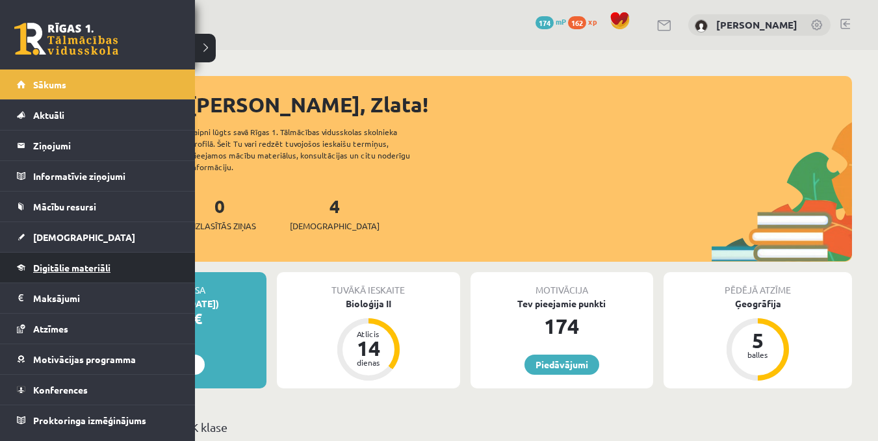
click at [54, 264] on span "Digitālie materiāli" at bounding box center [71, 268] width 77 height 12
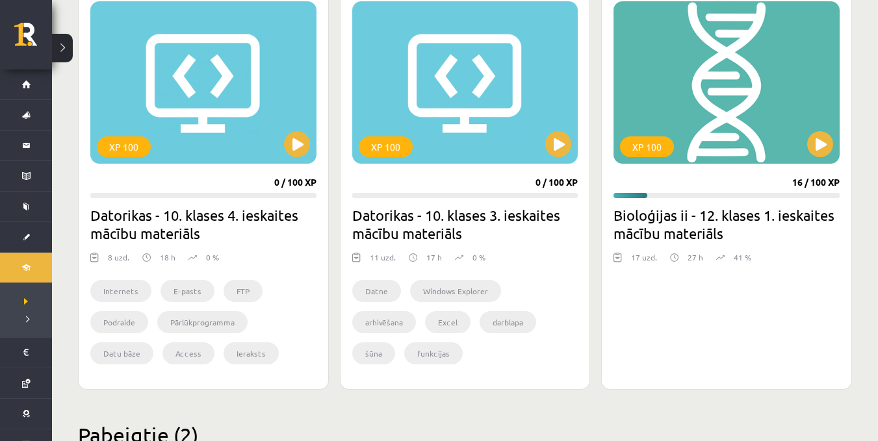
scroll to position [380, 0]
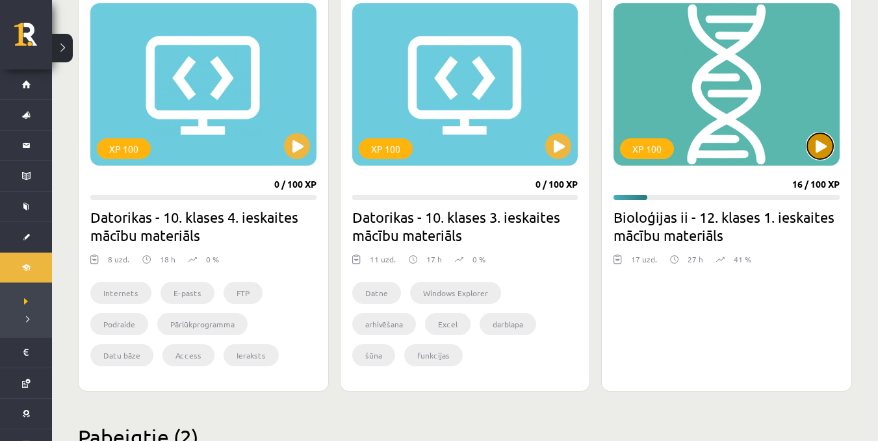
click at [810, 145] on button at bounding box center [821, 146] width 26 height 26
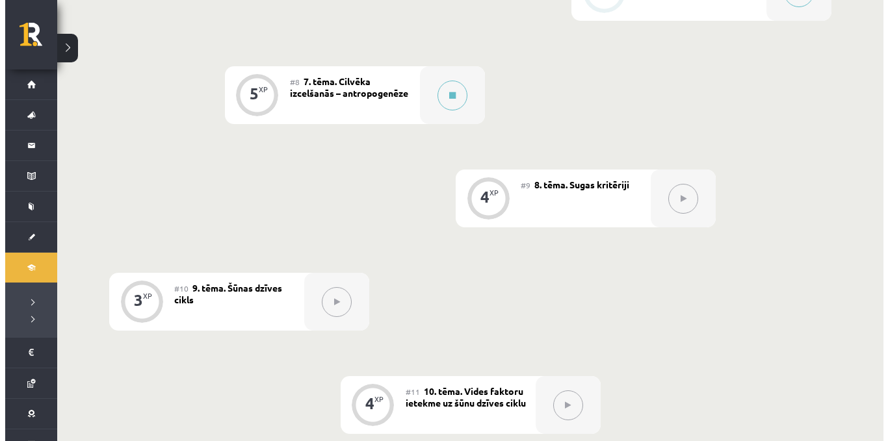
scroll to position [919, 0]
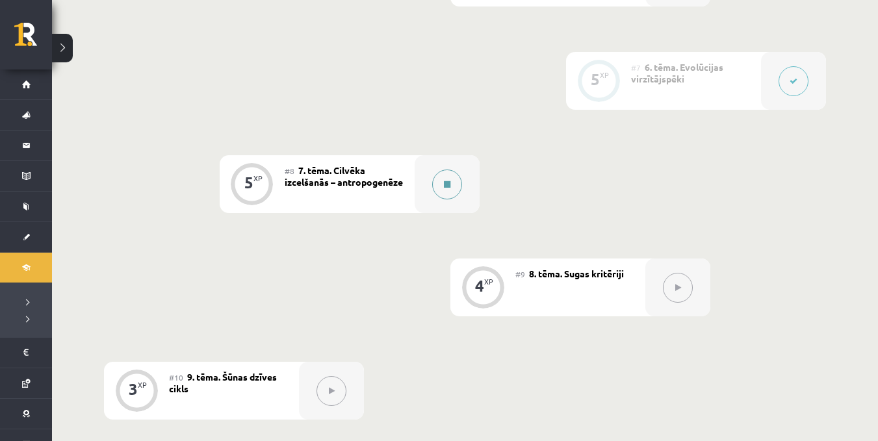
click at [441, 176] on button at bounding box center [447, 185] width 30 height 30
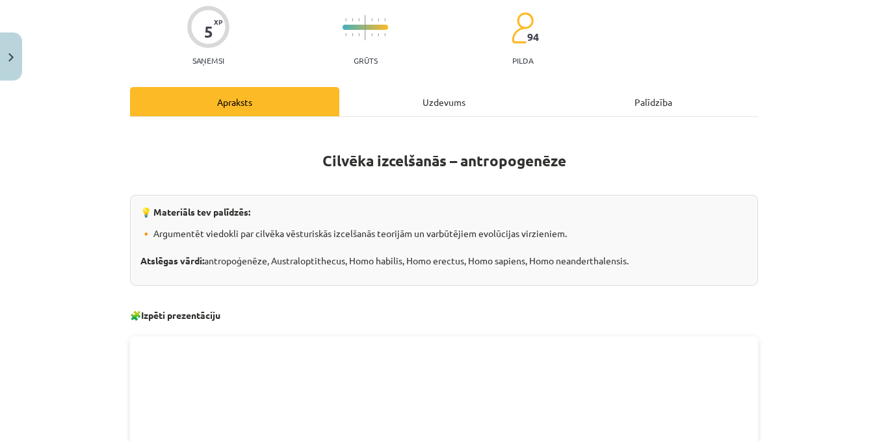
scroll to position [77, 0]
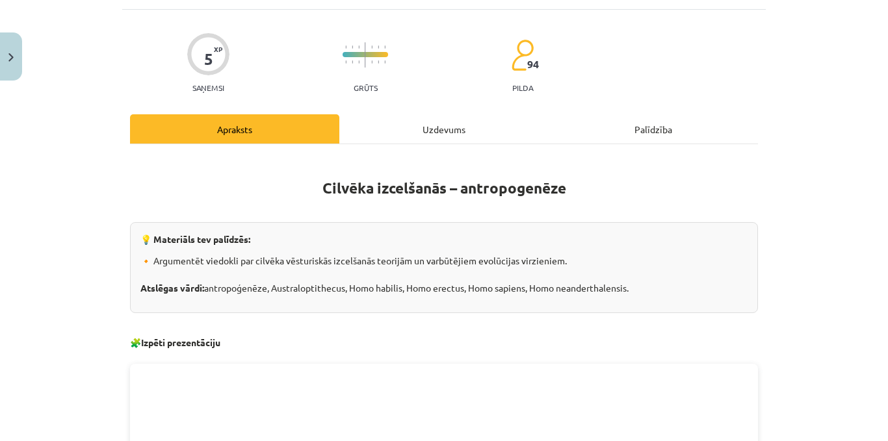
click at [446, 125] on div "Uzdevums" at bounding box center [443, 128] width 209 height 29
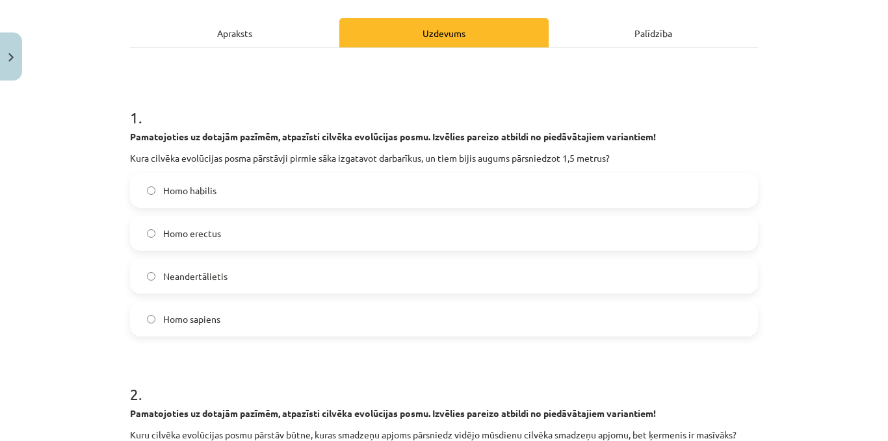
scroll to position [189, 0]
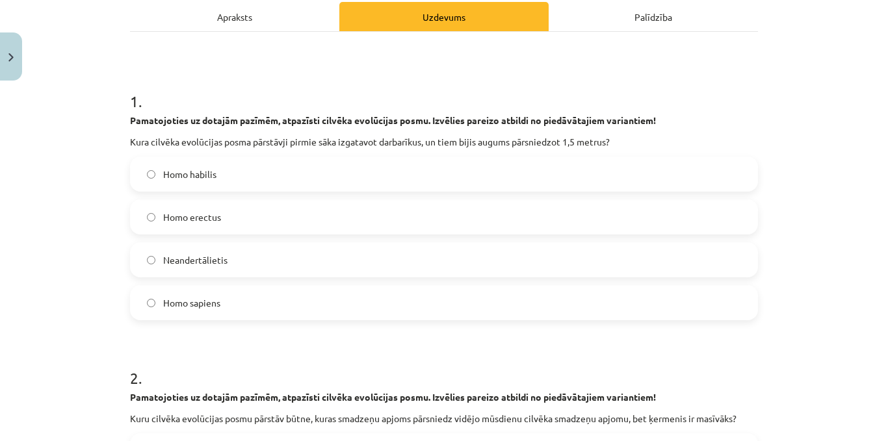
click at [283, 217] on label "Homo erectus" at bounding box center [444, 217] width 626 height 33
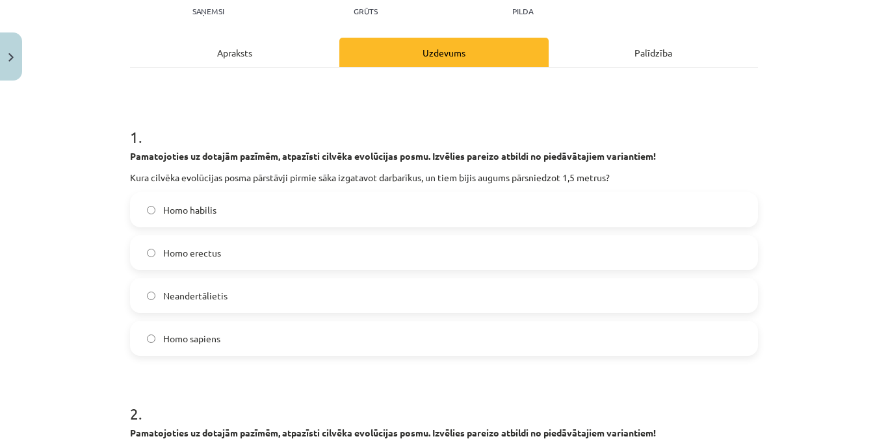
scroll to position [126, 0]
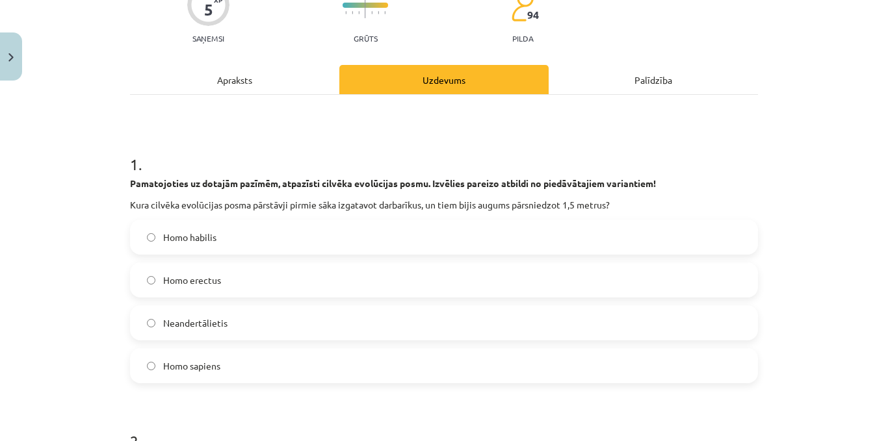
click at [243, 75] on div "Apraksts" at bounding box center [234, 79] width 209 height 29
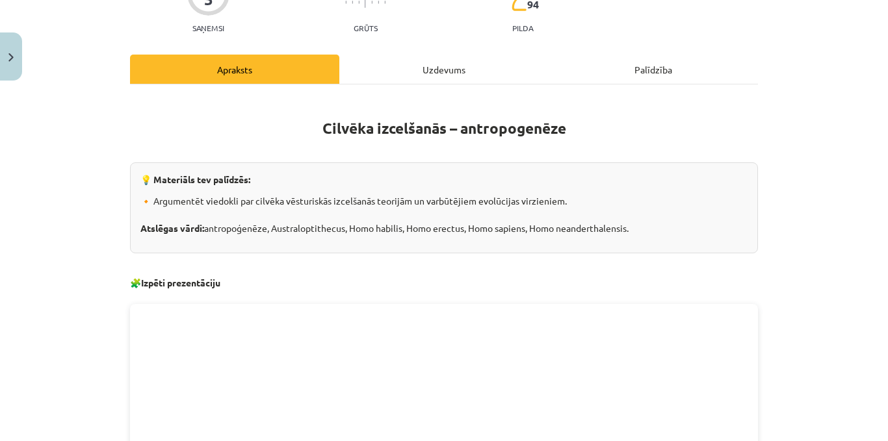
scroll to position [0, 0]
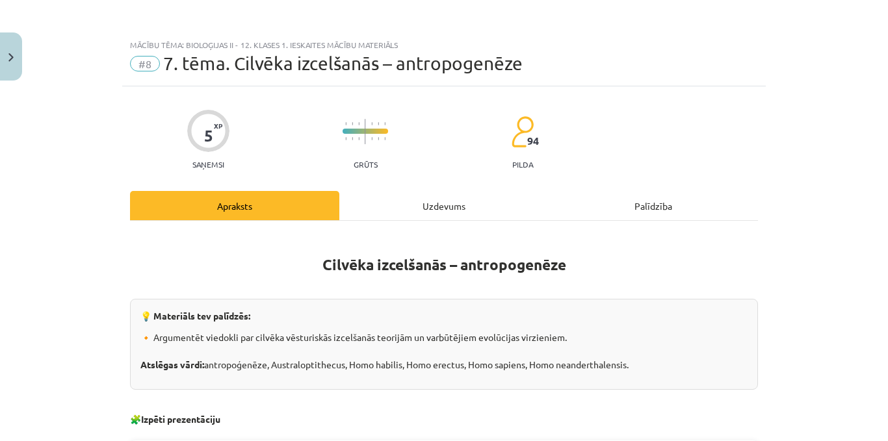
click at [462, 207] on div "Uzdevums" at bounding box center [443, 205] width 209 height 29
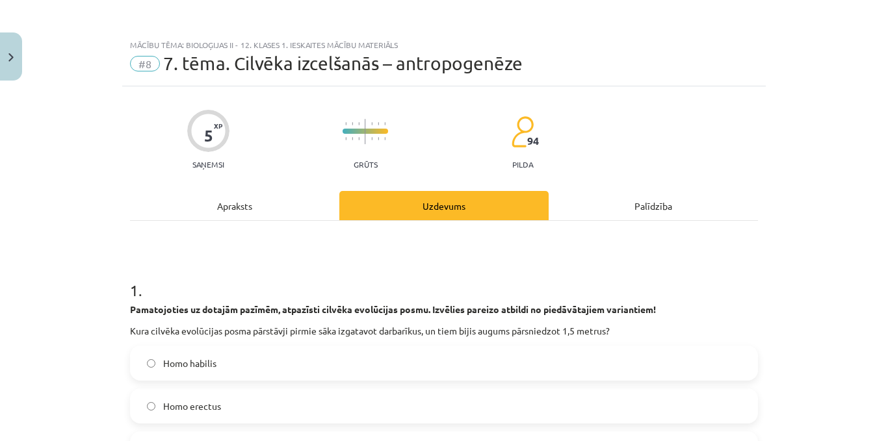
scroll to position [33, 0]
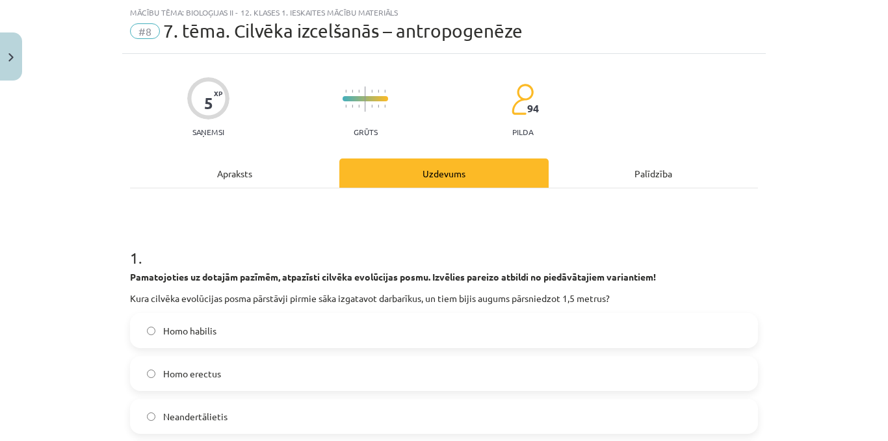
click at [334, 406] on label "Neandertālietis" at bounding box center [444, 417] width 626 height 33
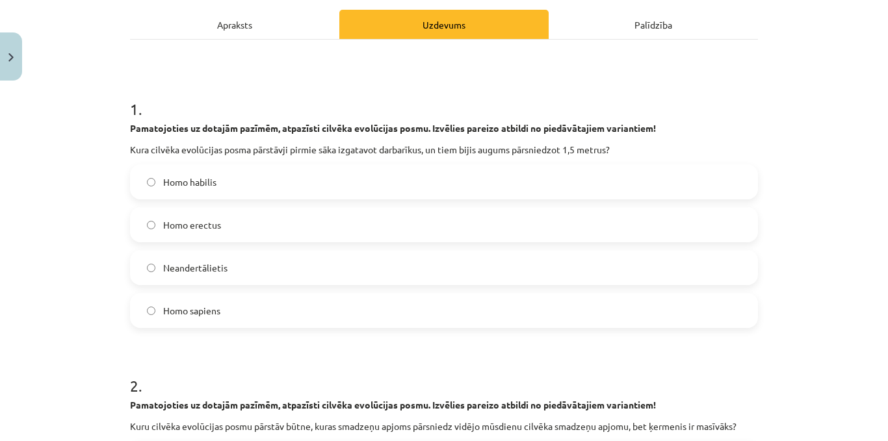
scroll to position [173, 0]
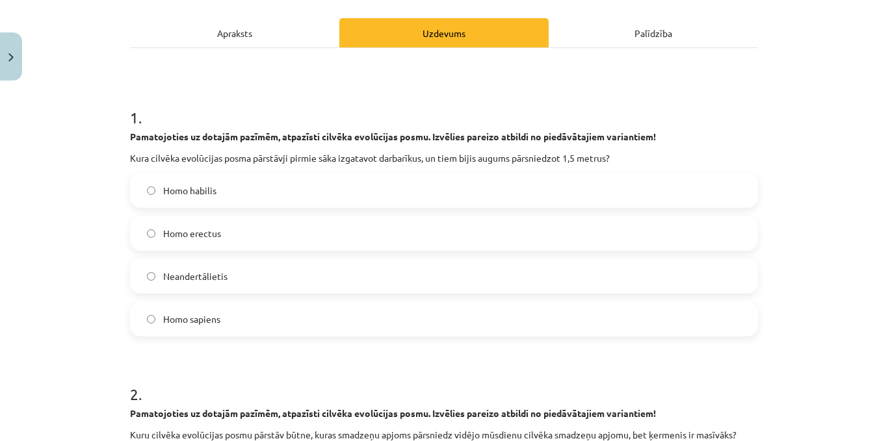
click at [235, 323] on label "Homo sapiens" at bounding box center [444, 319] width 626 height 33
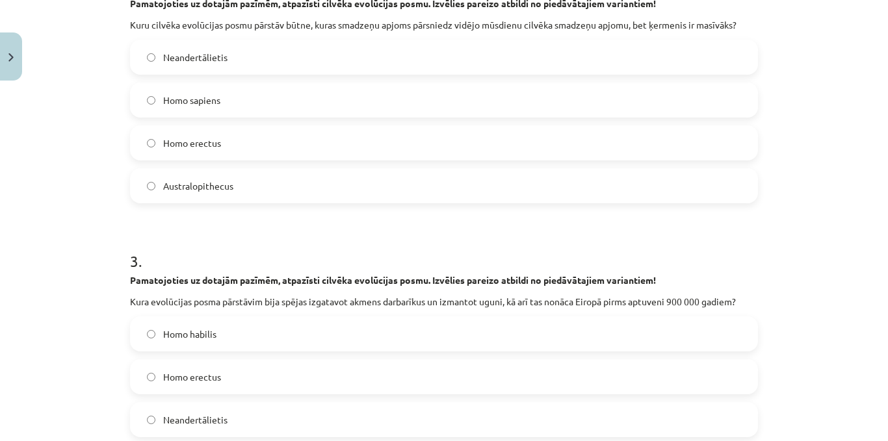
scroll to position [539, 0]
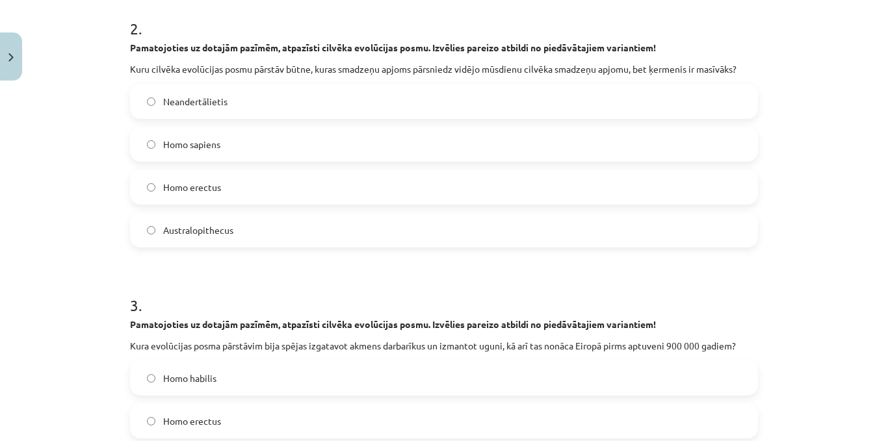
drag, startPoint x: 877, startPoint y: 192, endPoint x: 880, endPoint y: 184, distance: 8.5
click at [878, 184] on div "Mācību tēma: Bioloģijas ii - 12. klases 1. ieskaites mācību materiāls #8 7. tēm…" at bounding box center [444, 220] width 888 height 441
click at [321, 181] on label "Homo erectus" at bounding box center [444, 187] width 626 height 33
drag, startPoint x: 873, startPoint y: 202, endPoint x: 879, endPoint y: 215, distance: 13.7
click at [878, 215] on div "Mācību tēma: Bioloģijas ii - 12. klases 1. ieskaites mācību materiāls #8 7. tēm…" at bounding box center [444, 220] width 888 height 441
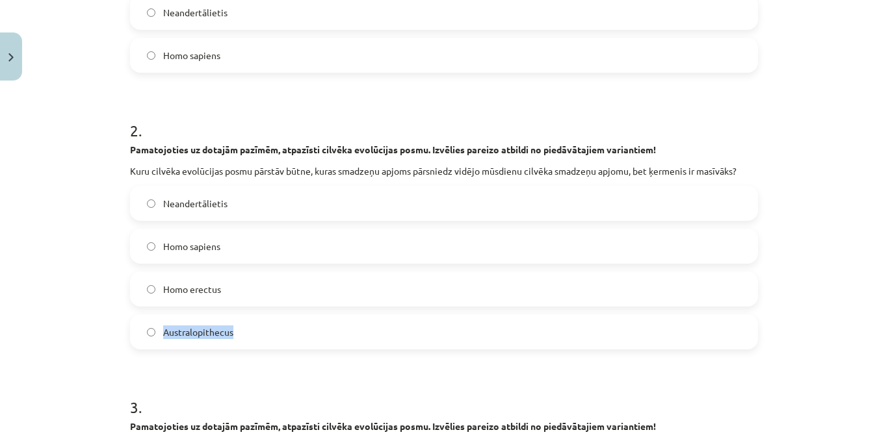
scroll to position [427, 0]
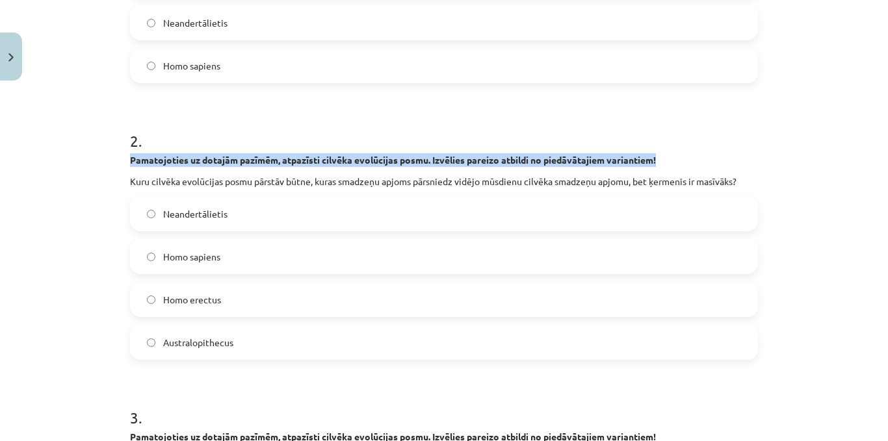
drag, startPoint x: 855, startPoint y: 155, endPoint x: 858, endPoint y: 118, distance: 37.2
click at [858, 118] on div "Mācību tēma: Bioloģijas ii - 12. klases 1. ieskaites mācību materiāls #8 7. tēm…" at bounding box center [444, 220] width 888 height 441
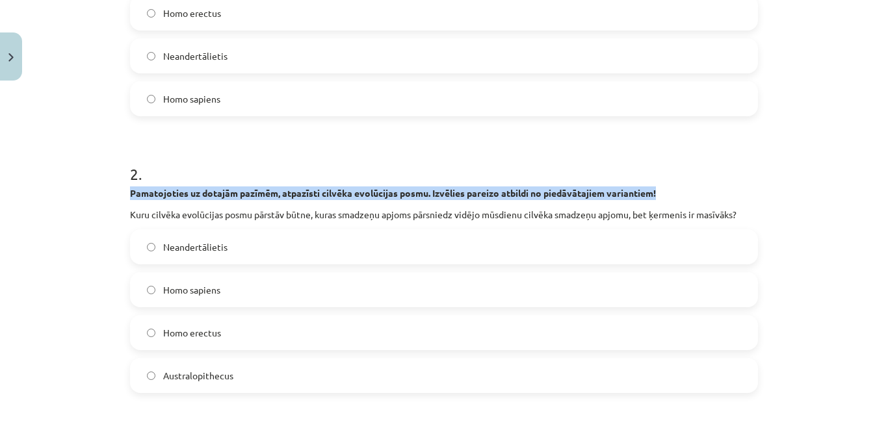
scroll to position [399, 0]
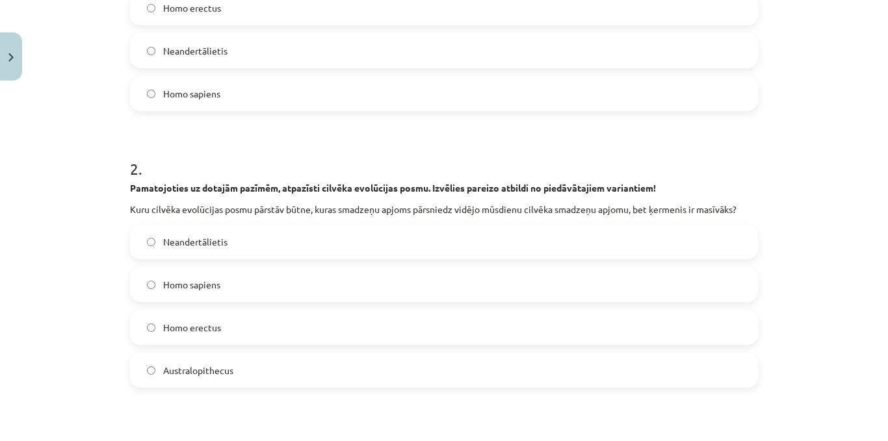
click at [133, 210] on p "Kuru cilvēka evolūcijas posmu pārstāv būtne, kuras smadzeņu apjoms pārsniedz vi…" at bounding box center [444, 210] width 628 height 14
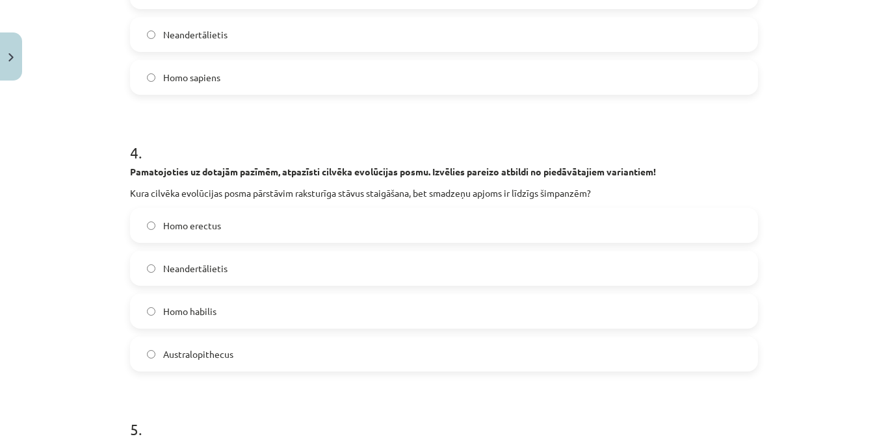
scroll to position [994, 0]
